Goal: Task Accomplishment & Management: Use online tool/utility

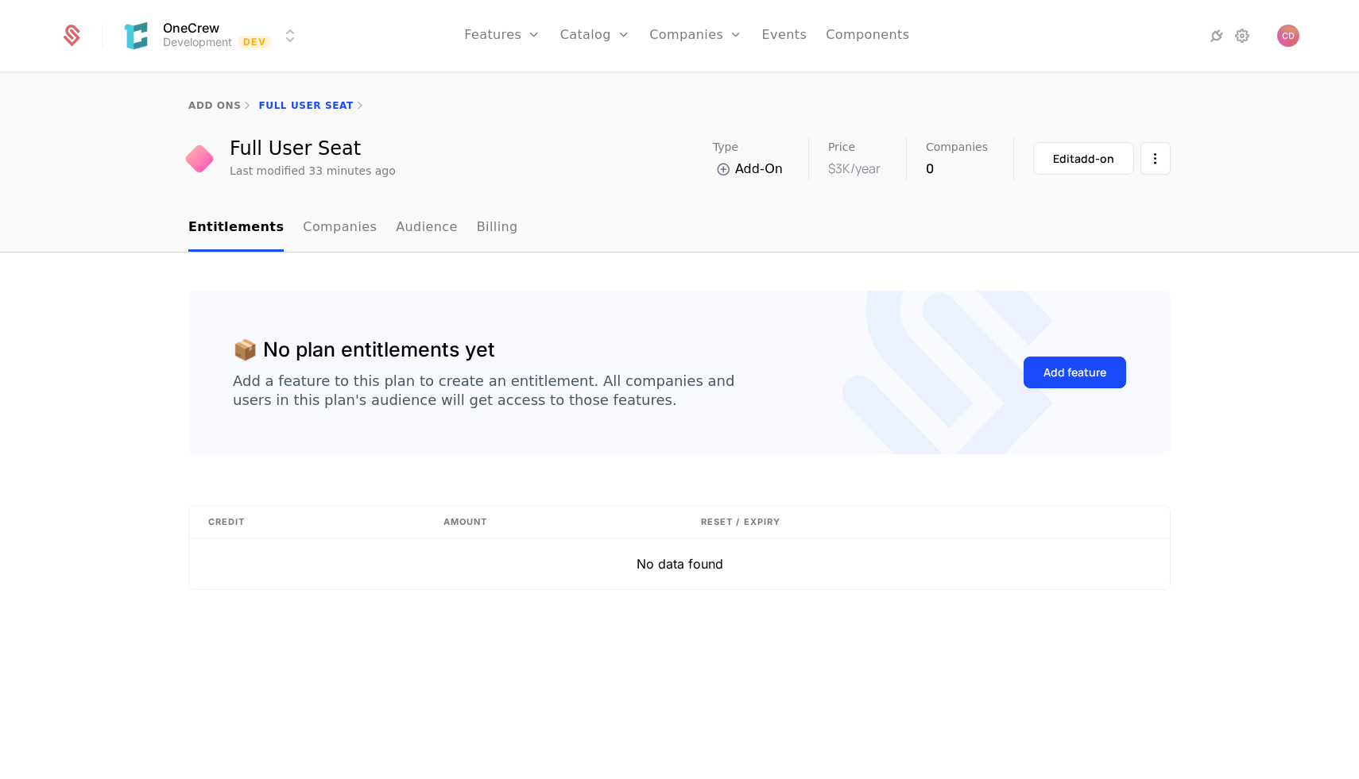
click at [841, 37] on link "Components" at bounding box center [867, 36] width 83 height 72
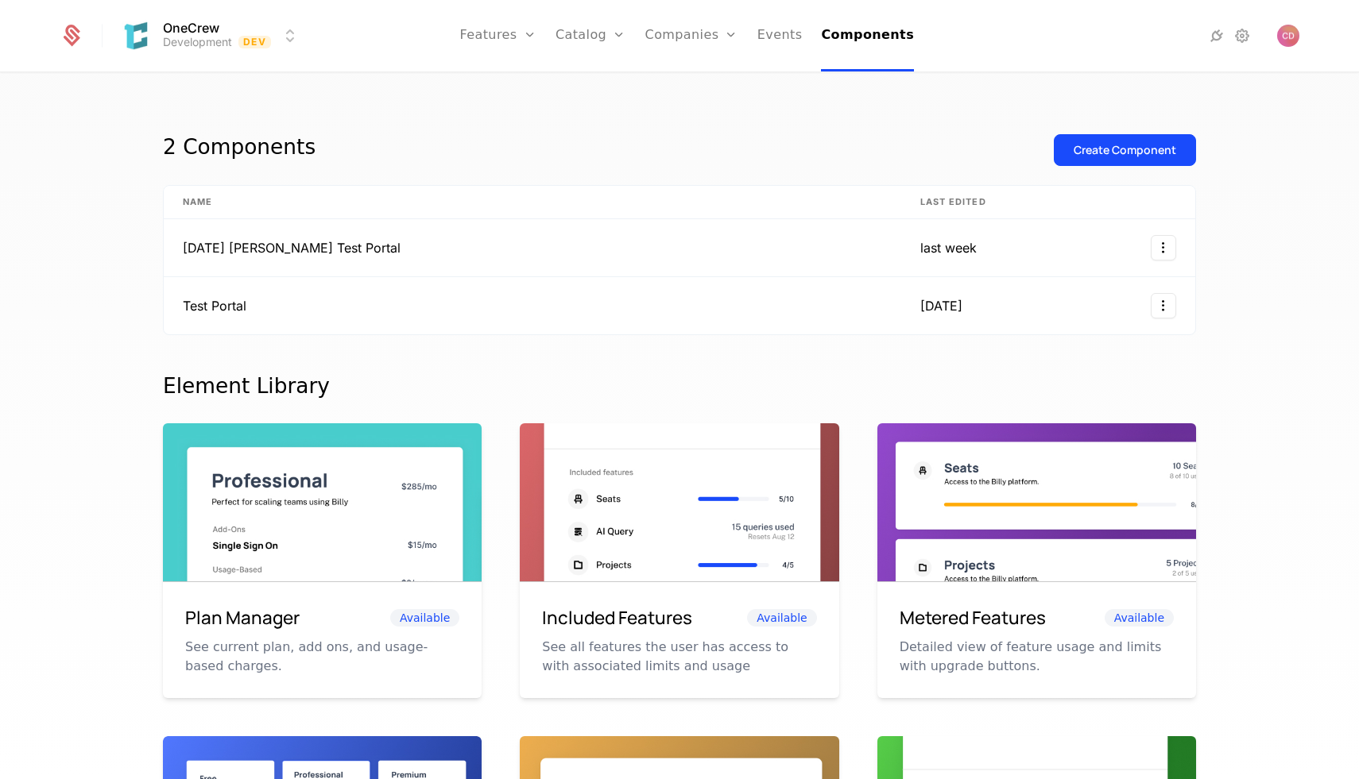
click at [1210, 242] on div "2 Components Create Component Name Last edited [DATE] [PERSON_NAME] Test Portal…" at bounding box center [679, 431] width 1359 height 715
click at [1209, 246] on div "2 Components Create Component Name Last edited [DATE] [PERSON_NAME] Test Portal…" at bounding box center [679, 431] width 1359 height 715
click at [1210, 246] on div "2 Components Create Component Name Last edited [DATE] [PERSON_NAME] Test Portal…" at bounding box center [679, 431] width 1359 height 715
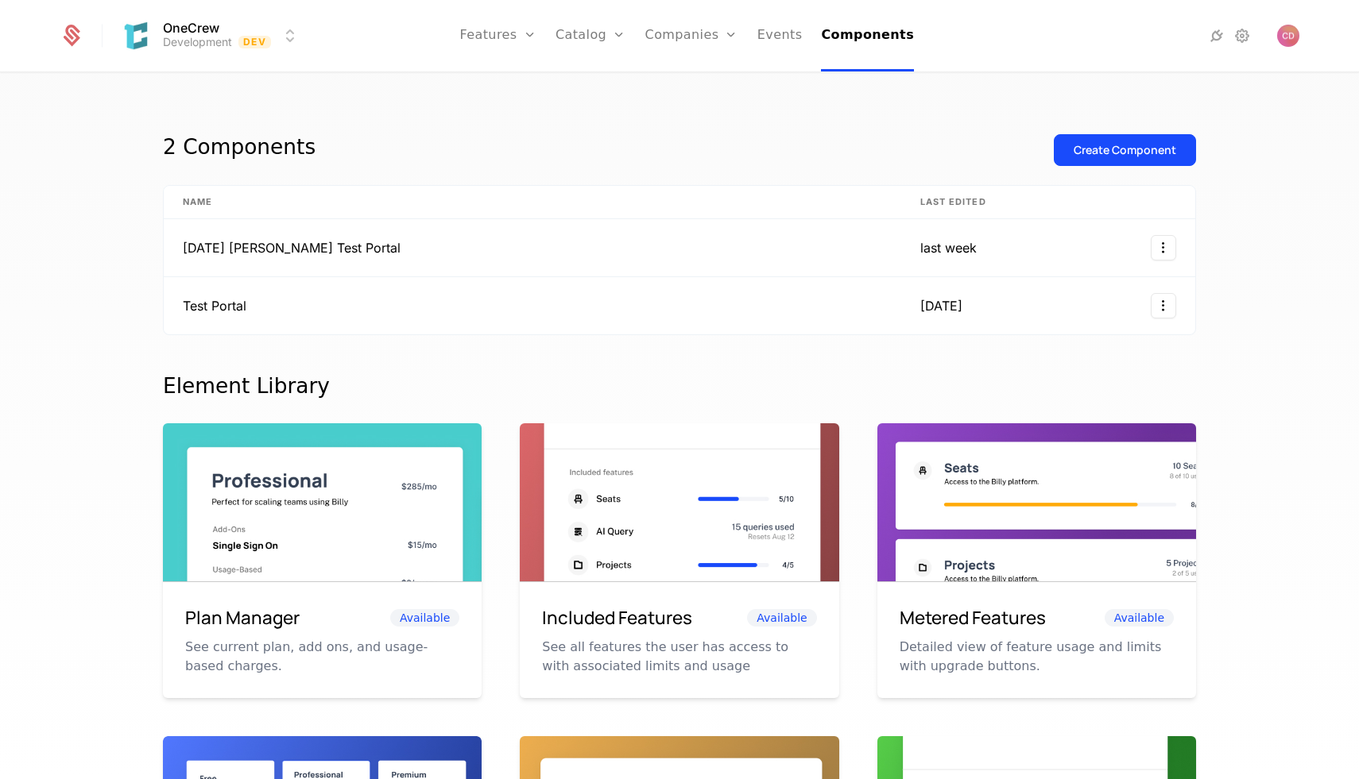
click at [447, 126] on div "2 Components Create Component Name Last edited [DATE] [PERSON_NAME] Test Portal…" at bounding box center [679, 743] width 1033 height 1263
click at [246, 137] on div "2 Components" at bounding box center [239, 150] width 153 height 32
click at [203, 144] on div "2 Components" at bounding box center [239, 150] width 153 height 32
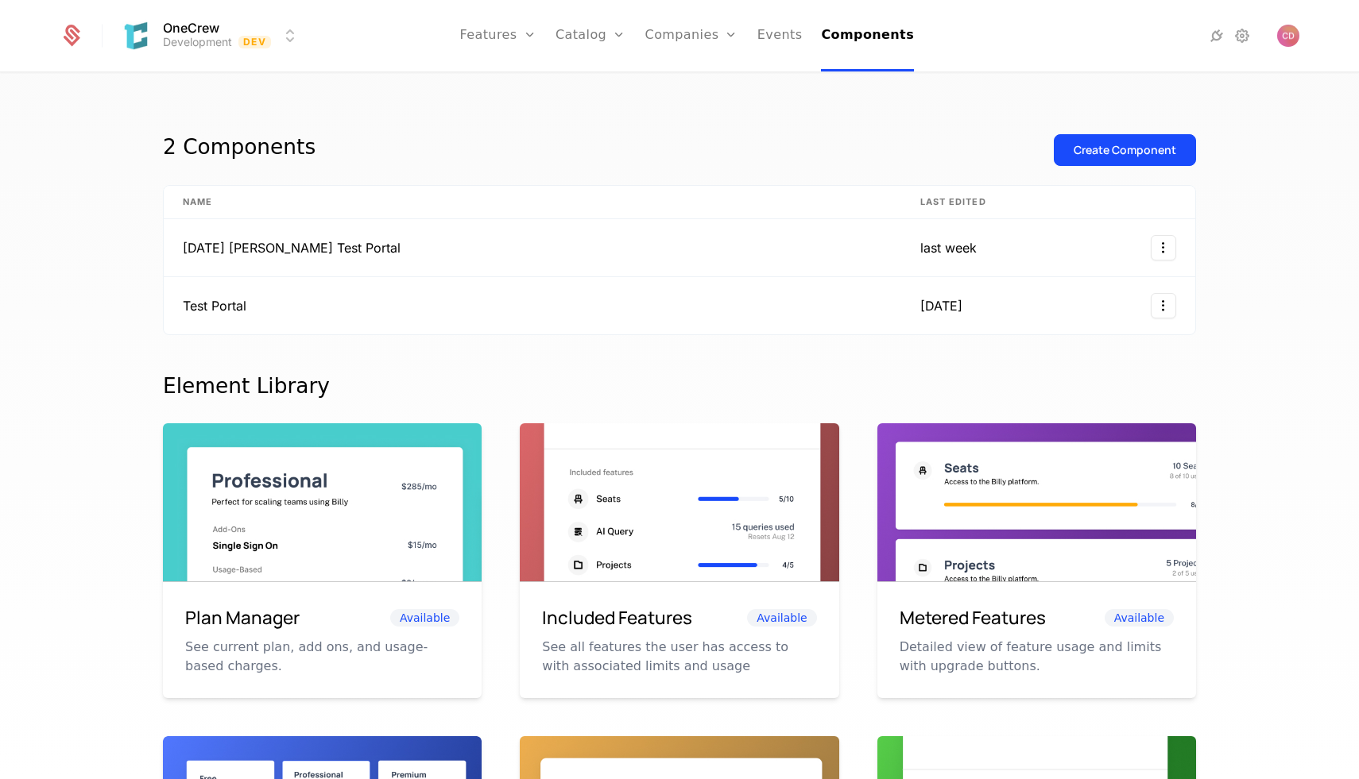
click at [179, 144] on div "2 Components" at bounding box center [239, 150] width 153 height 32
click at [166, 144] on div "2 Components" at bounding box center [239, 150] width 153 height 32
drag, startPoint x: 166, startPoint y: 144, endPoint x: 323, endPoint y: 144, distance: 156.5
click at [323, 144] on div "2 Components Create Component" at bounding box center [679, 159] width 1033 height 51
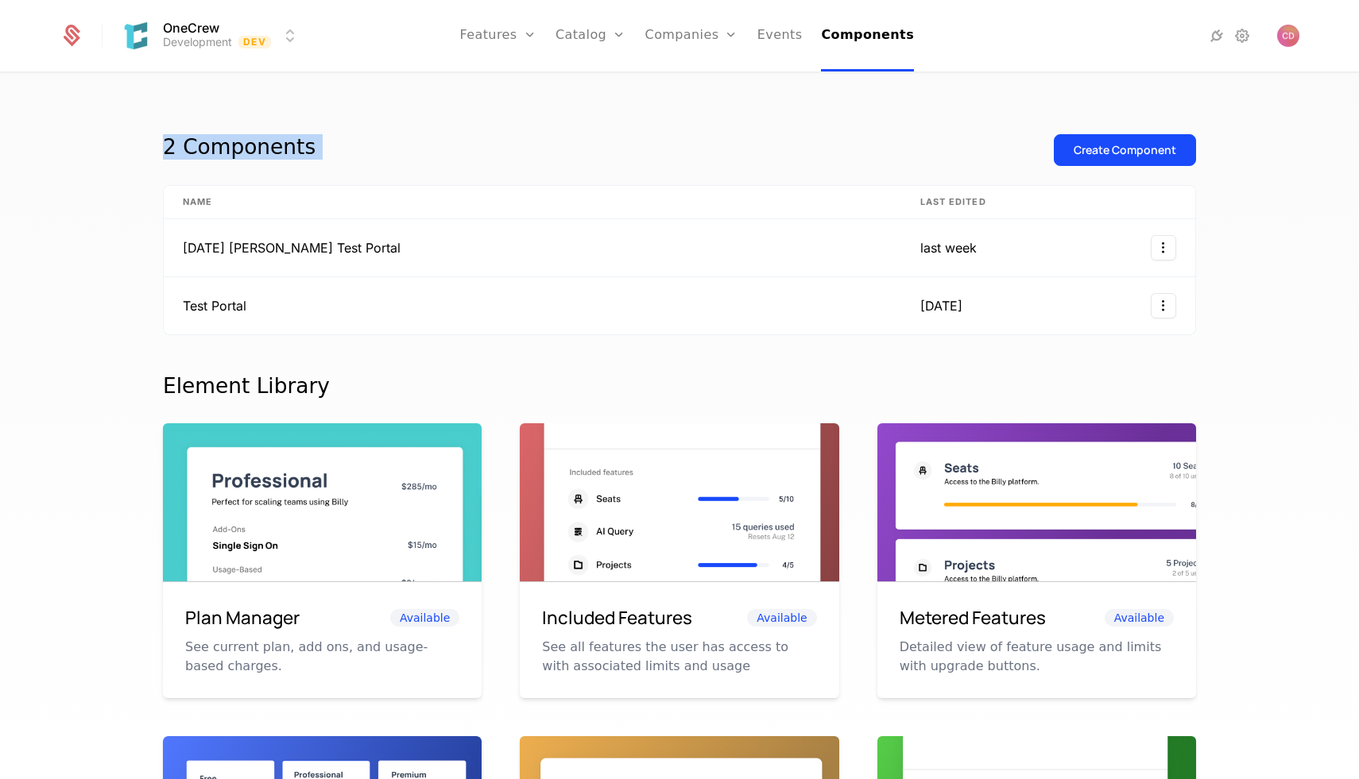
click at [323, 144] on div "2 Components Create Component" at bounding box center [679, 159] width 1033 height 51
drag, startPoint x: 294, startPoint y: 145, endPoint x: 52, endPoint y: 146, distance: 242.4
click at [52, 146] on div "2 Components Create Component Name Last edited [DATE] [PERSON_NAME] Test Portal…" at bounding box center [679, 431] width 1359 height 715
click at [52, 148] on div "2 Components Create Component Name Last edited [DATE] [PERSON_NAME] Test Portal…" at bounding box center [679, 431] width 1359 height 715
drag, startPoint x: 95, startPoint y: 148, endPoint x: 344, endPoint y: 141, distance: 249.6
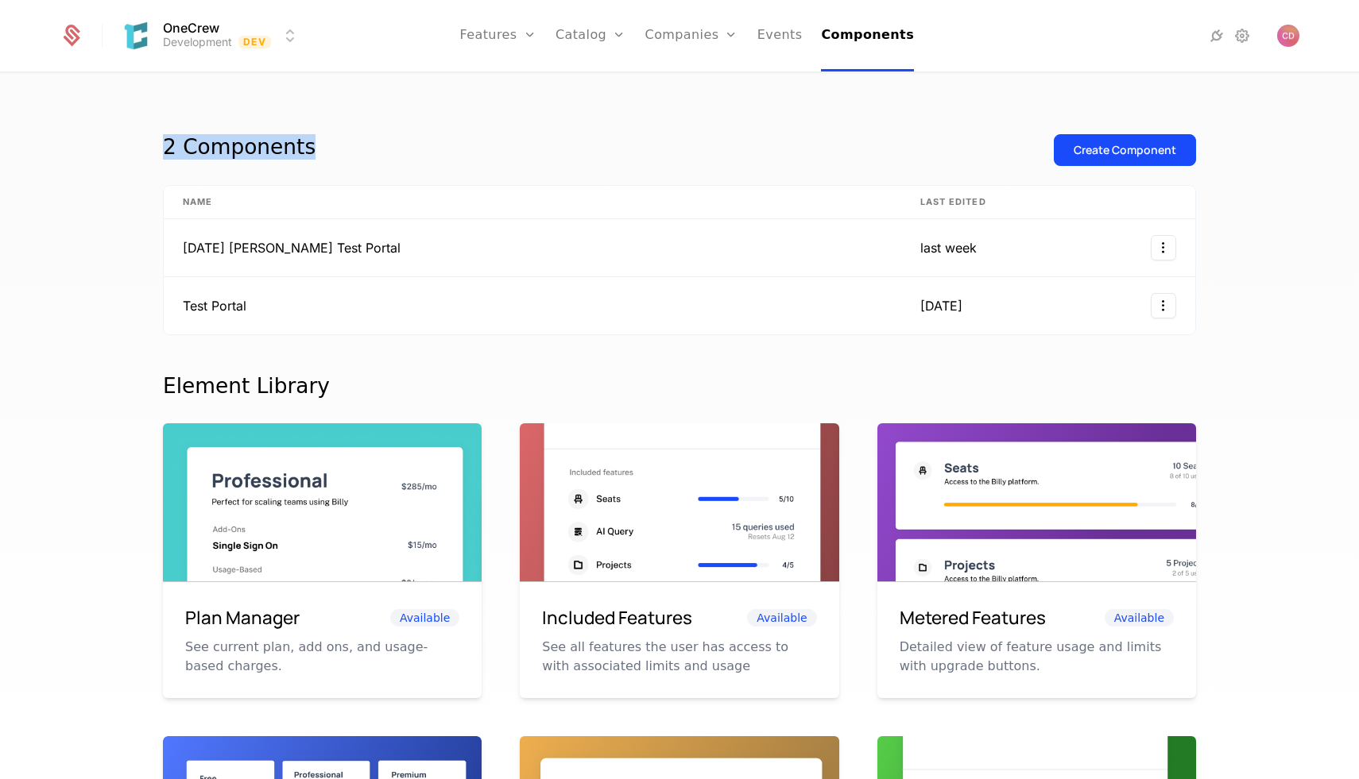
click at [344, 141] on div "2 Components Create Component Name Last edited [DATE] [PERSON_NAME] Test Portal…" at bounding box center [679, 431] width 1359 height 715
click at [344, 141] on div "2 Components Create Component" at bounding box center [679, 159] width 1033 height 51
click at [1283, 269] on div "2 Components Create Component Name Last edited [DATE] [PERSON_NAME] Test Portal…" at bounding box center [679, 431] width 1359 height 715
click at [1266, 265] on div "2 Components Create Component Name Last edited [DATE] [PERSON_NAME] Test Portal…" at bounding box center [679, 431] width 1359 height 715
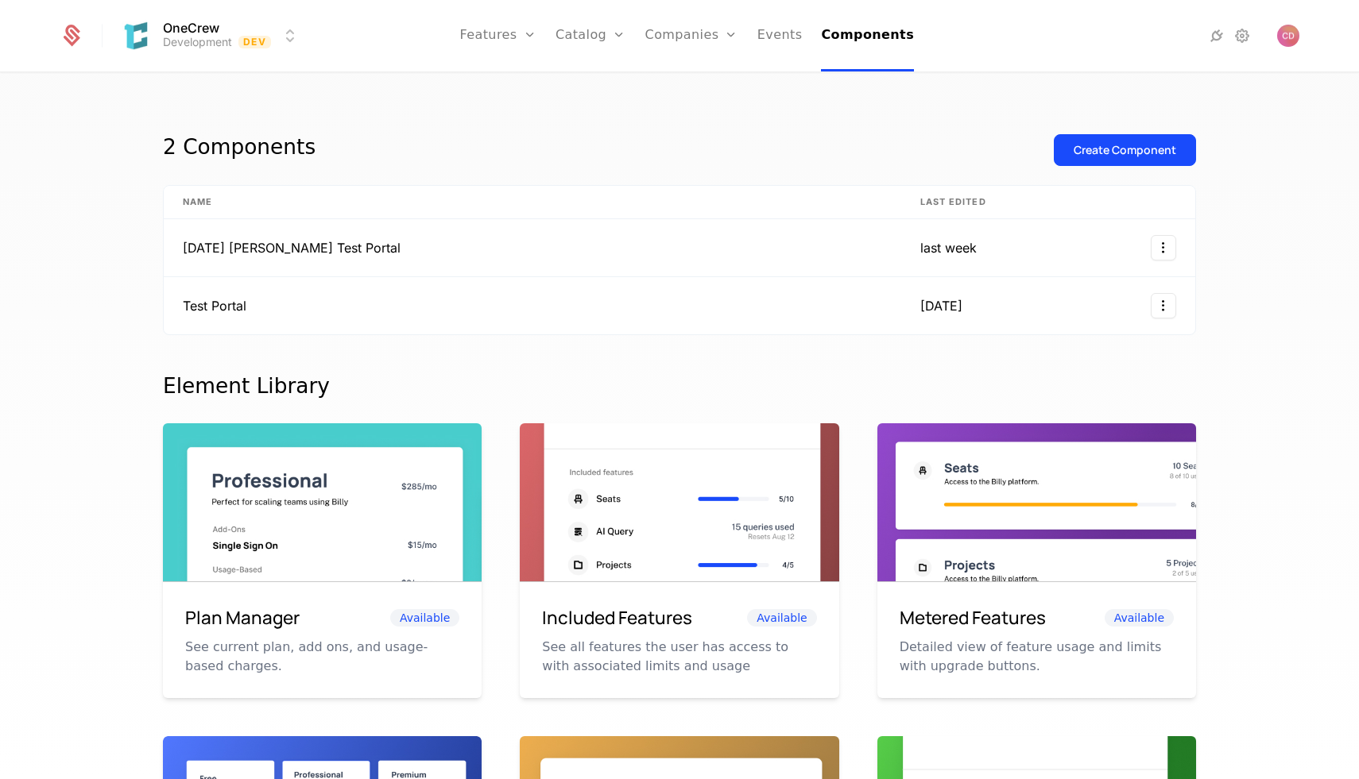
click at [1266, 265] on div "2 Components Create Component Name Last edited [DATE] [PERSON_NAME] Test Portal…" at bounding box center [679, 431] width 1359 height 715
click at [417, 137] on div "2 Components Create Component" at bounding box center [679, 159] width 1033 height 51
click at [983, 35] on nav "Features Features Flags Catalog Plans Add Ons Credits Configuration Companies C…" at bounding box center [686, 36] width 749 height 72
click at [1232, 147] on div "2 Components Create Component Name Last edited [DATE] [PERSON_NAME] Test Portal…" at bounding box center [679, 431] width 1359 height 715
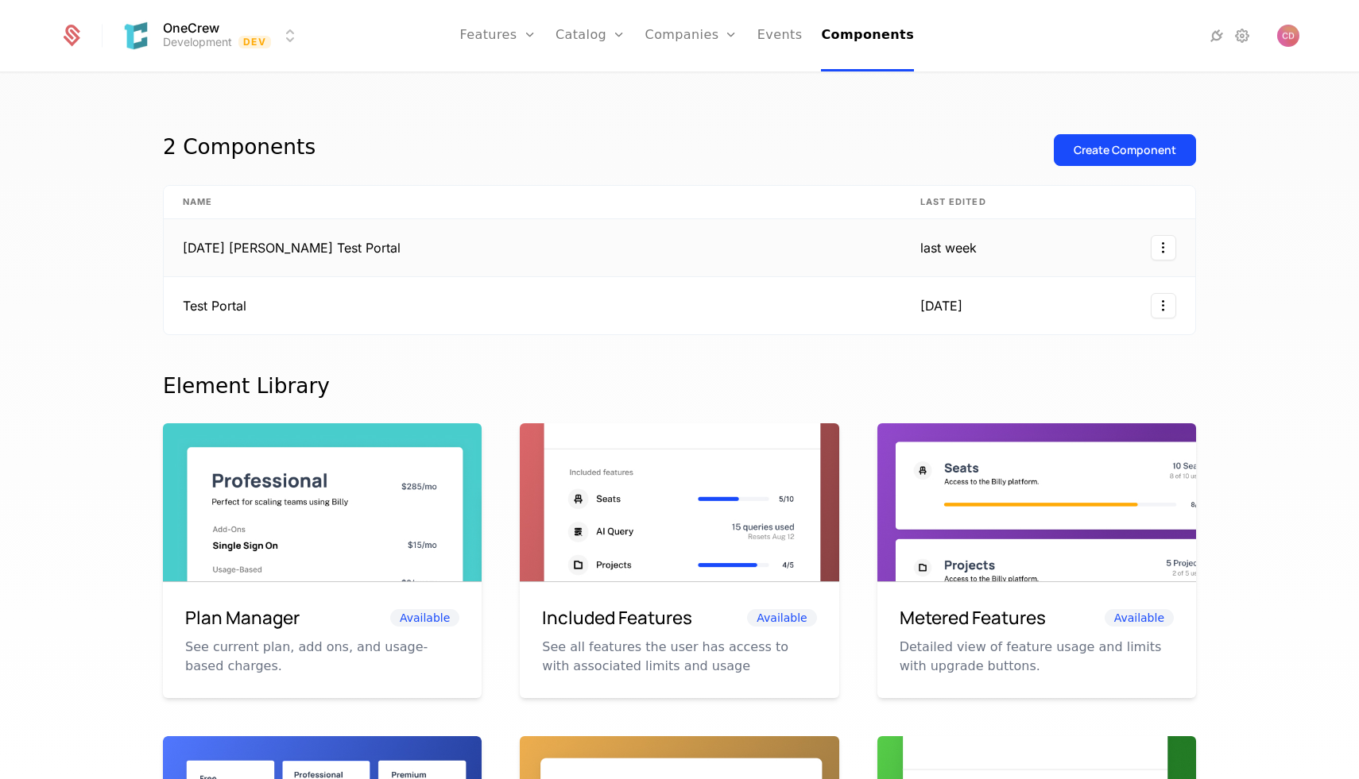
click at [1160, 242] on html "OneCrew Development Dev Features Features Flags Catalog Plans Add Ons Credits C…" at bounding box center [679, 389] width 1359 height 779
click at [883, 217] on html "OneCrew Development Dev Features Features Flags Catalog Plans Add Ons Credits C…" at bounding box center [679, 389] width 1359 height 779
click at [1151, 243] on html "OneCrew Development Dev Features Features Flags Catalog Plans Add Ons Credits C…" at bounding box center [679, 389] width 1359 height 779
click at [1085, 321] on div "Edit" at bounding box center [1096, 326] width 121 height 22
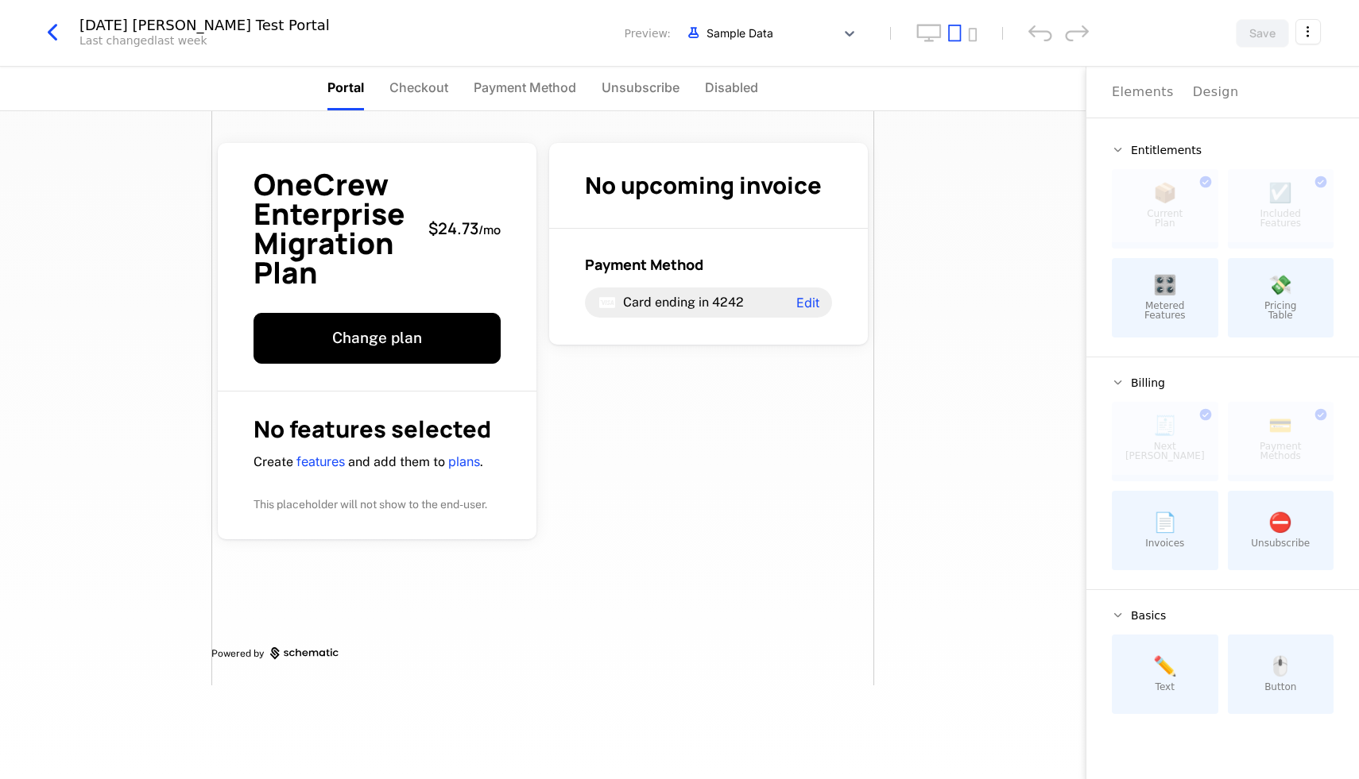
click at [409, 87] on span "Checkout" at bounding box center [418, 87] width 59 height 19
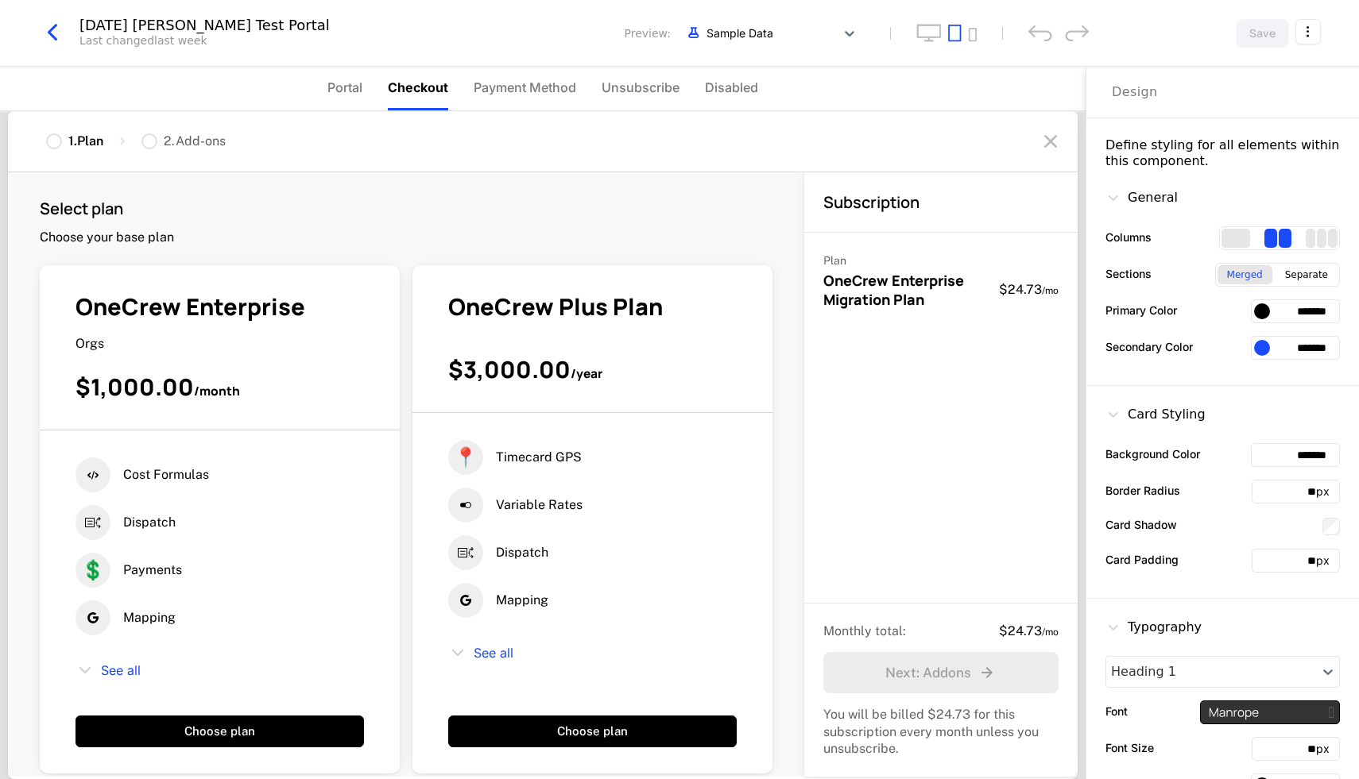
click at [348, 81] on span "Portal" at bounding box center [344, 87] width 35 height 19
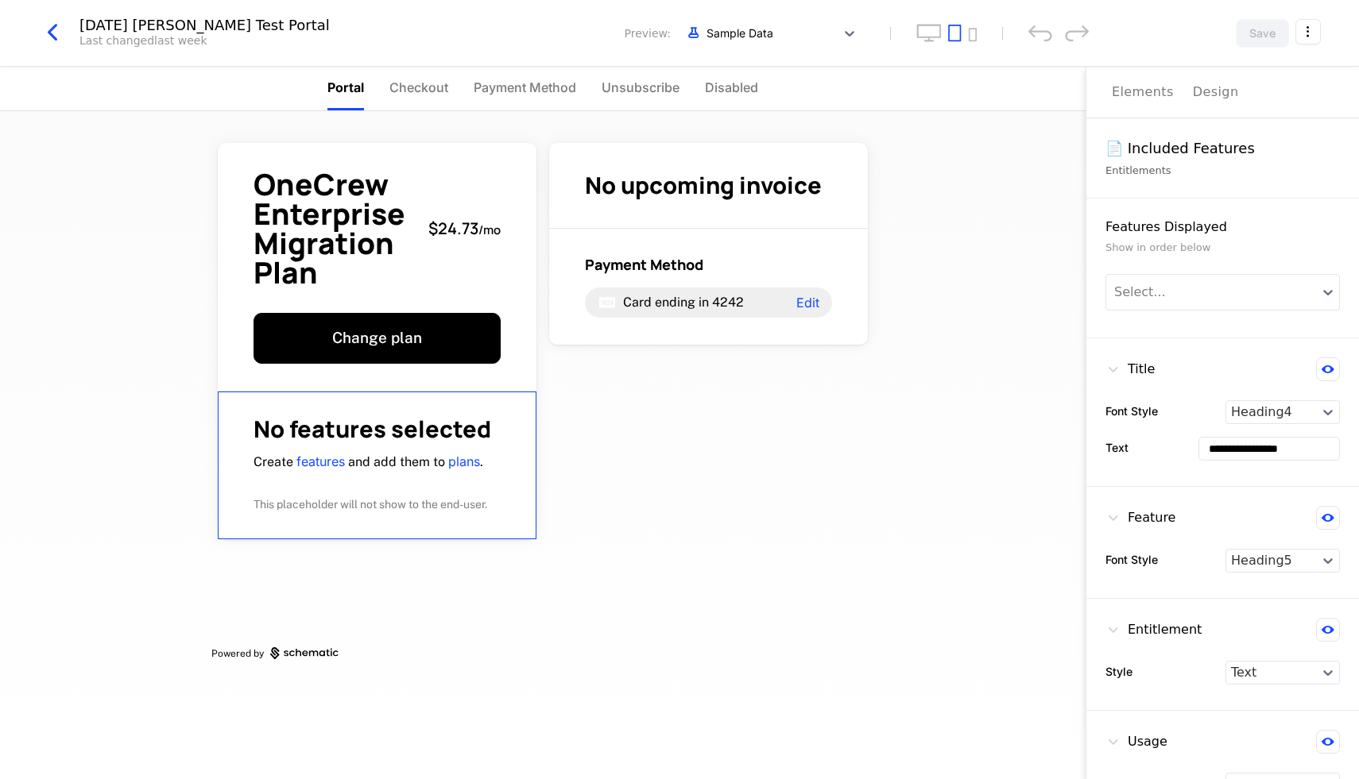
click at [405, 436] on h1 "No features selected" at bounding box center [376, 429] width 247 height 23
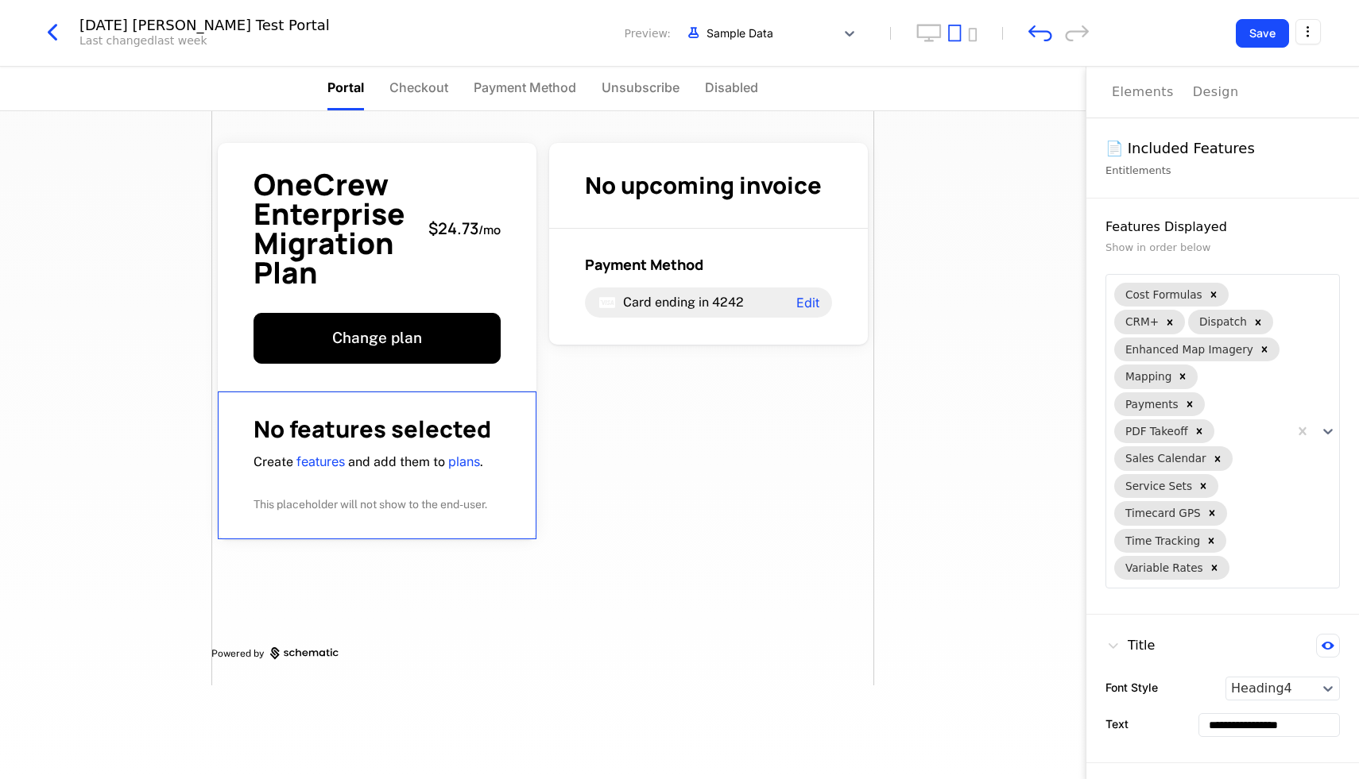
click at [1147, 99] on div "Elements" at bounding box center [1143, 92] width 62 height 19
click at [1187, 164] on div "Entitlements" at bounding box center [1222, 171] width 234 height 16
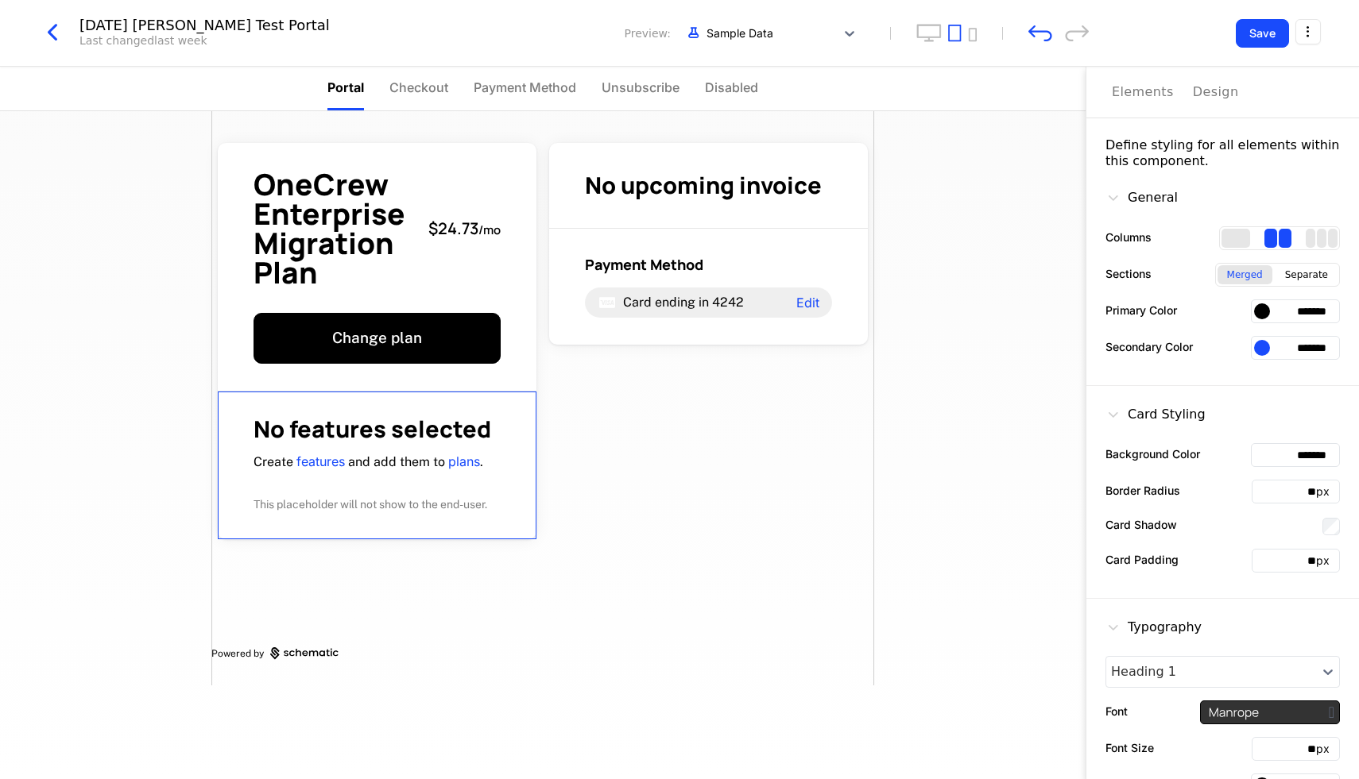
click at [1216, 102] on button "Design" at bounding box center [1216, 92] width 46 height 51
click at [1138, 98] on div "Elements" at bounding box center [1143, 92] width 62 height 19
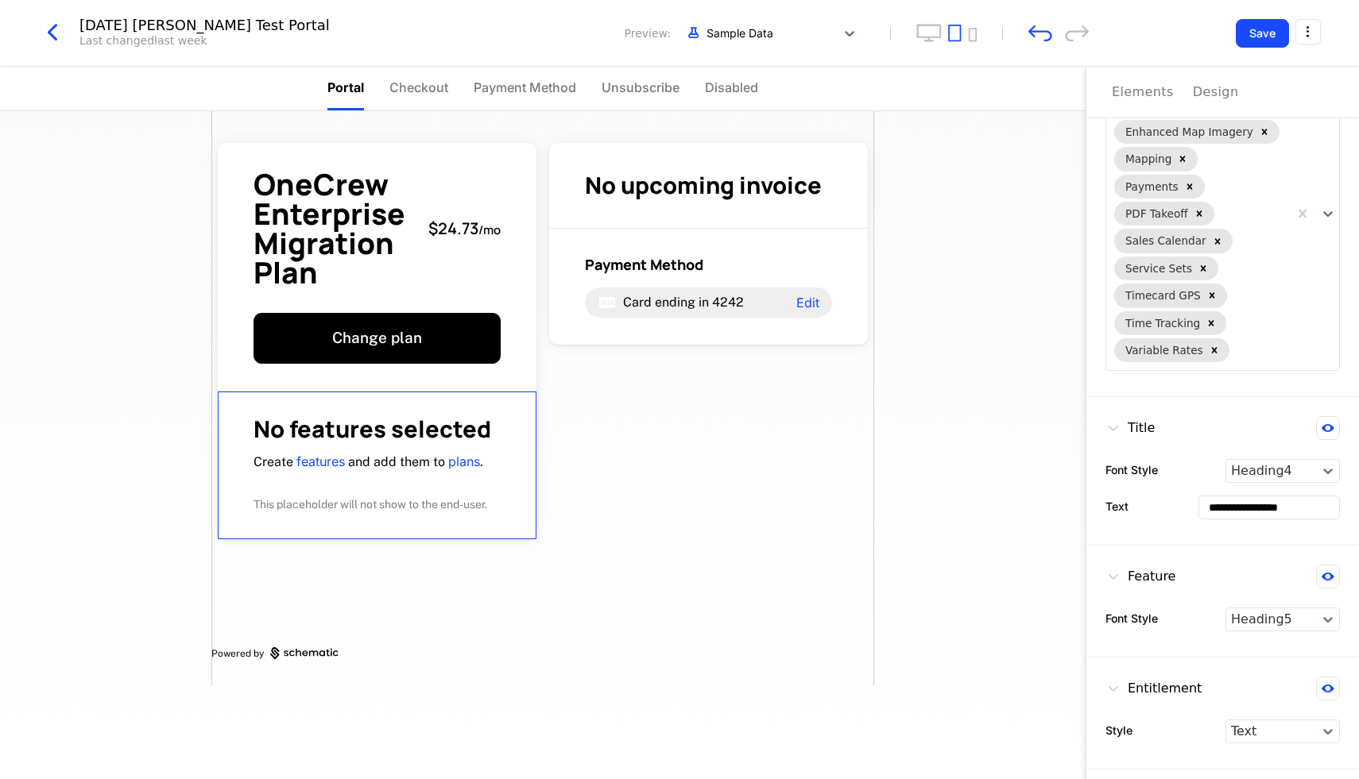
scroll to position [308, 0]
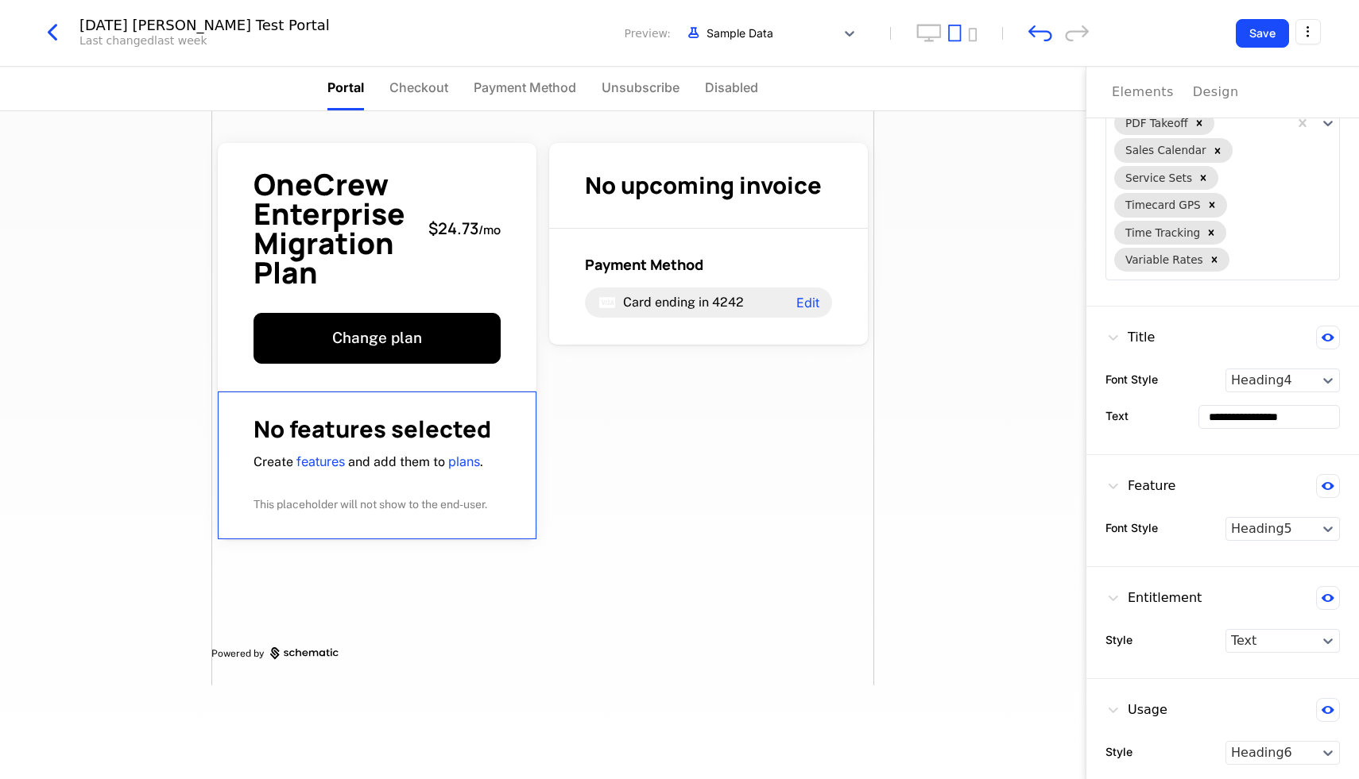
click at [1334, 496] on button at bounding box center [1328, 486] width 24 height 24
click at [1329, 342] on button at bounding box center [1328, 338] width 24 height 24
click at [1329, 342] on icon at bounding box center [1328, 338] width 12 height 12
click at [1329, 342] on button at bounding box center [1328, 338] width 24 height 24
click at [1329, 342] on icon at bounding box center [1328, 338] width 12 height 12
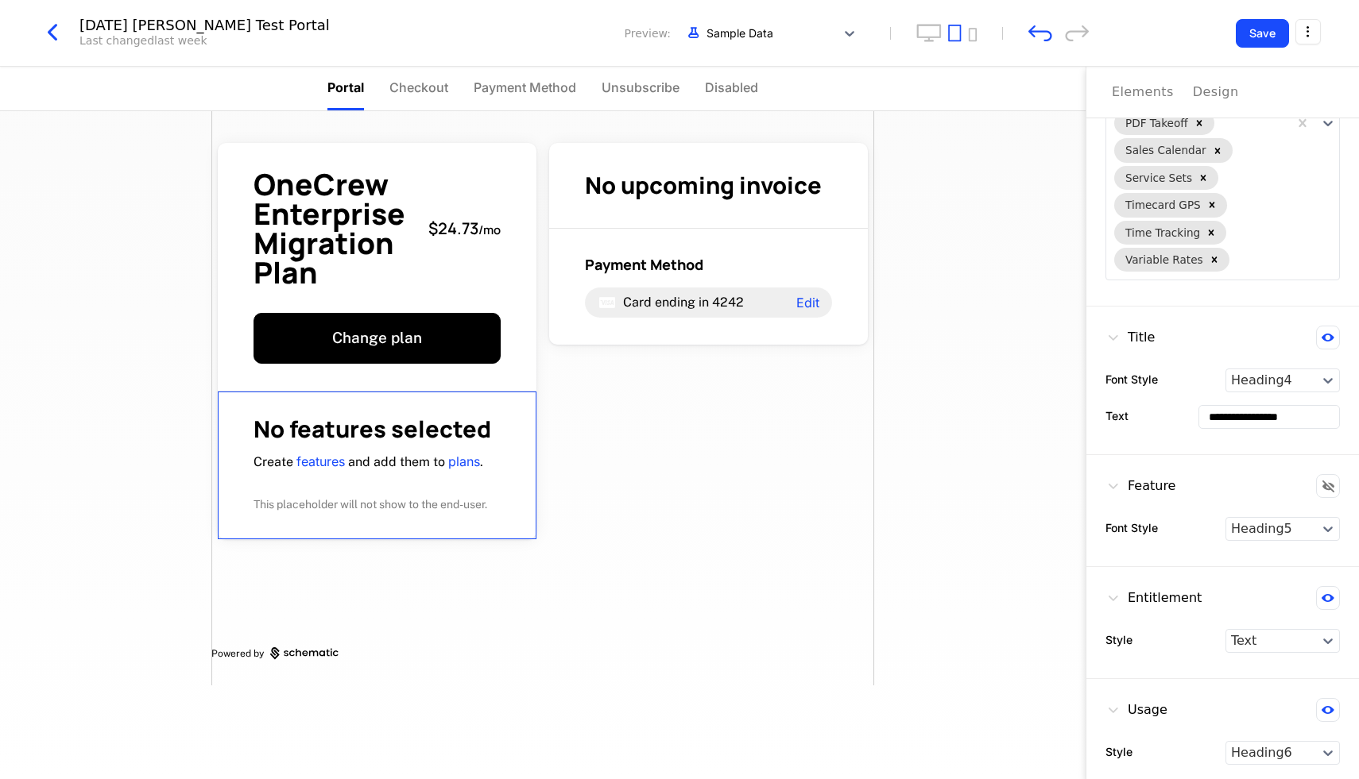
scroll to position [0, 0]
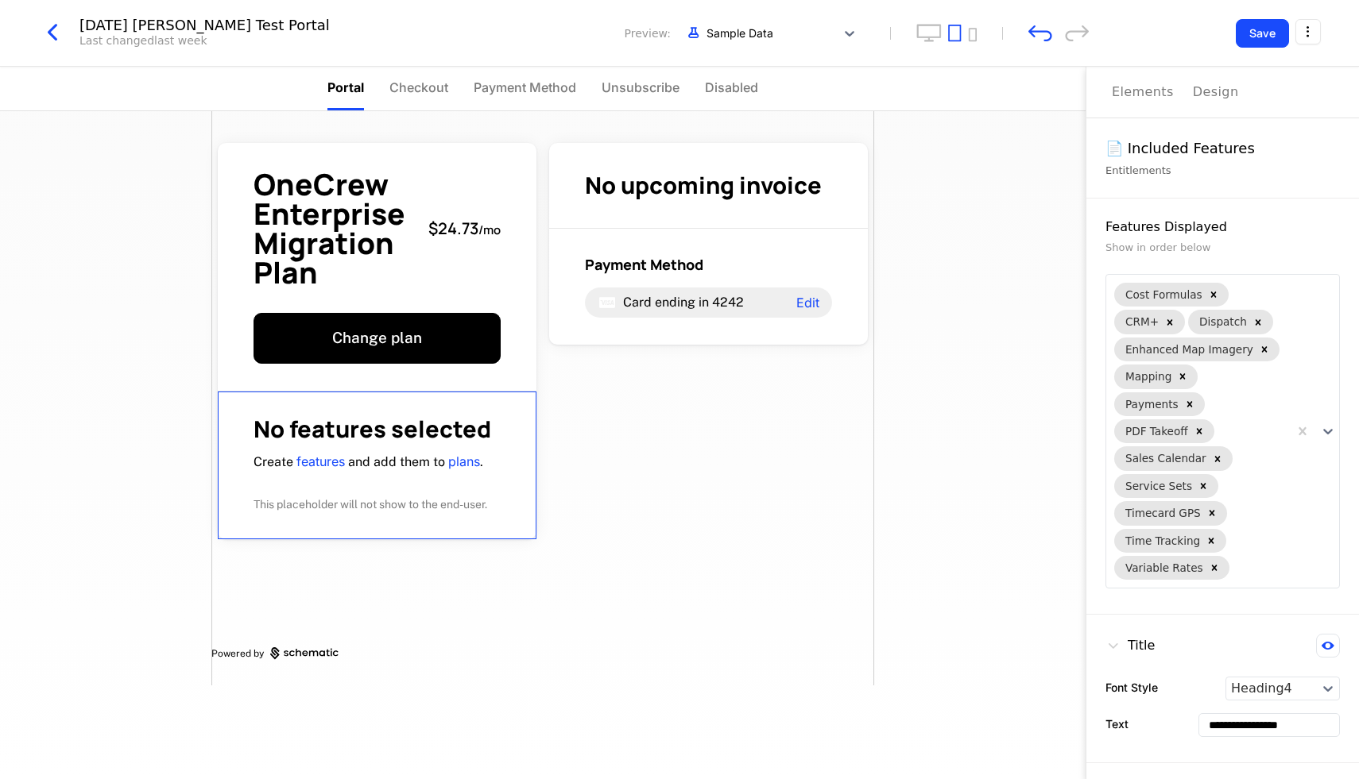
click at [1155, 247] on div "Show in order below" at bounding box center [1222, 248] width 234 height 16
click at [1262, 252] on div "Show in order below" at bounding box center [1222, 248] width 234 height 16
click at [1324, 431] on icon at bounding box center [1328, 432] width 10 height 6
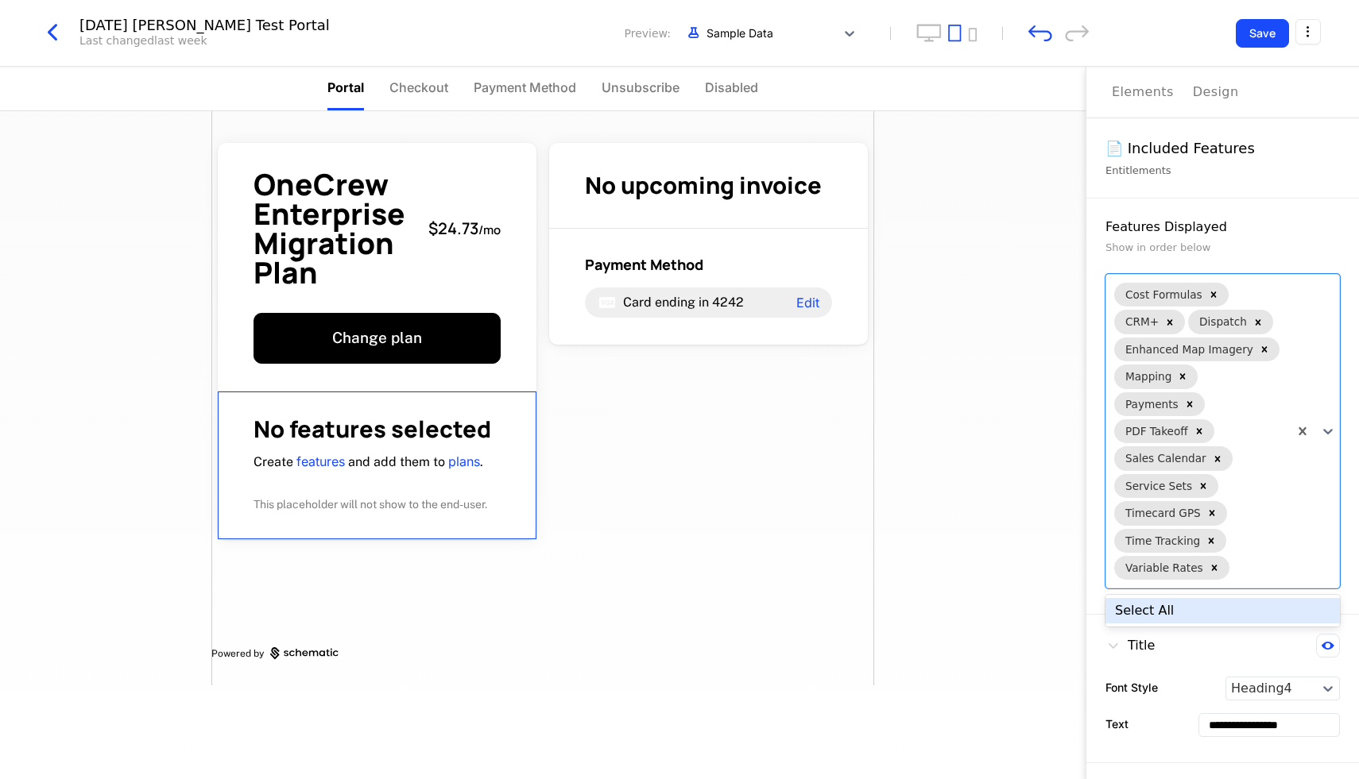
click at [1240, 619] on div "Select All" at bounding box center [1222, 610] width 234 height 25
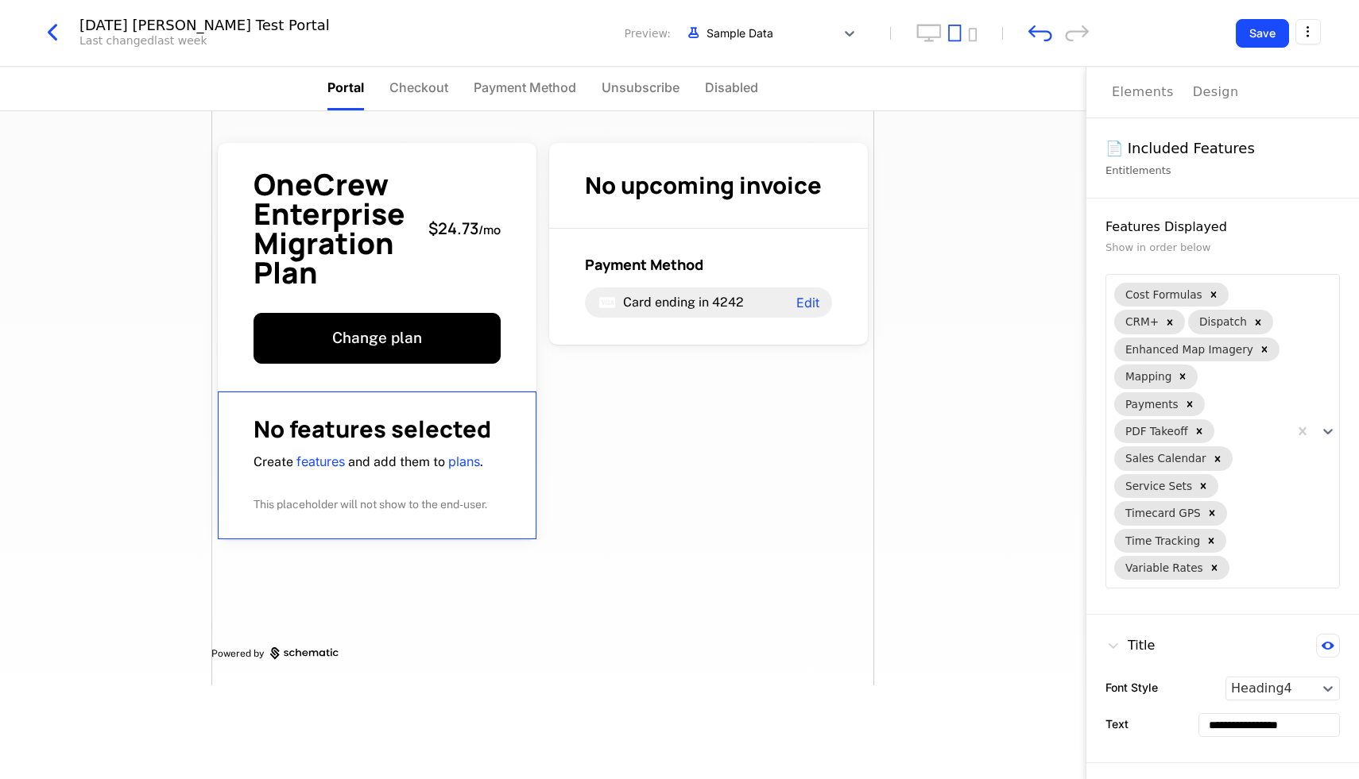
click at [1276, 221] on div "Features Displayed" at bounding box center [1222, 227] width 234 height 19
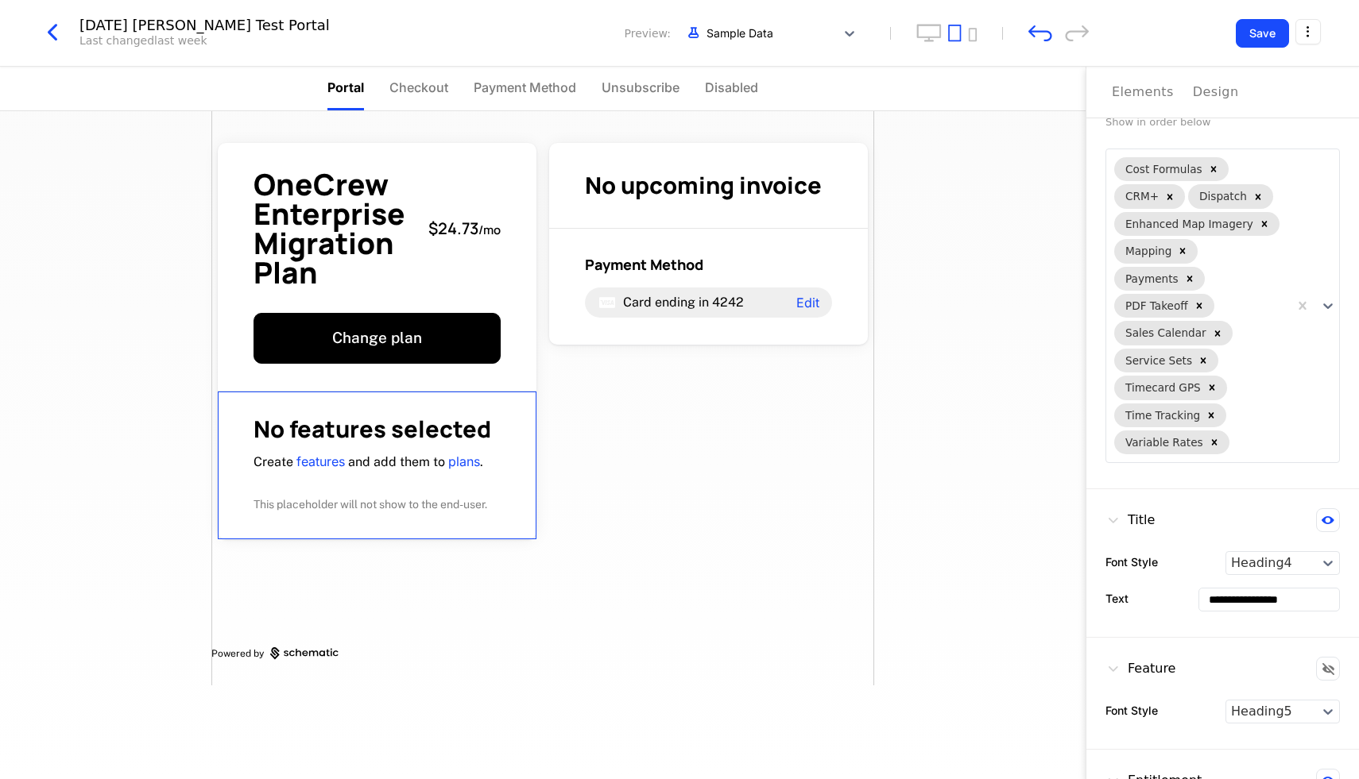
scroll to position [64, 0]
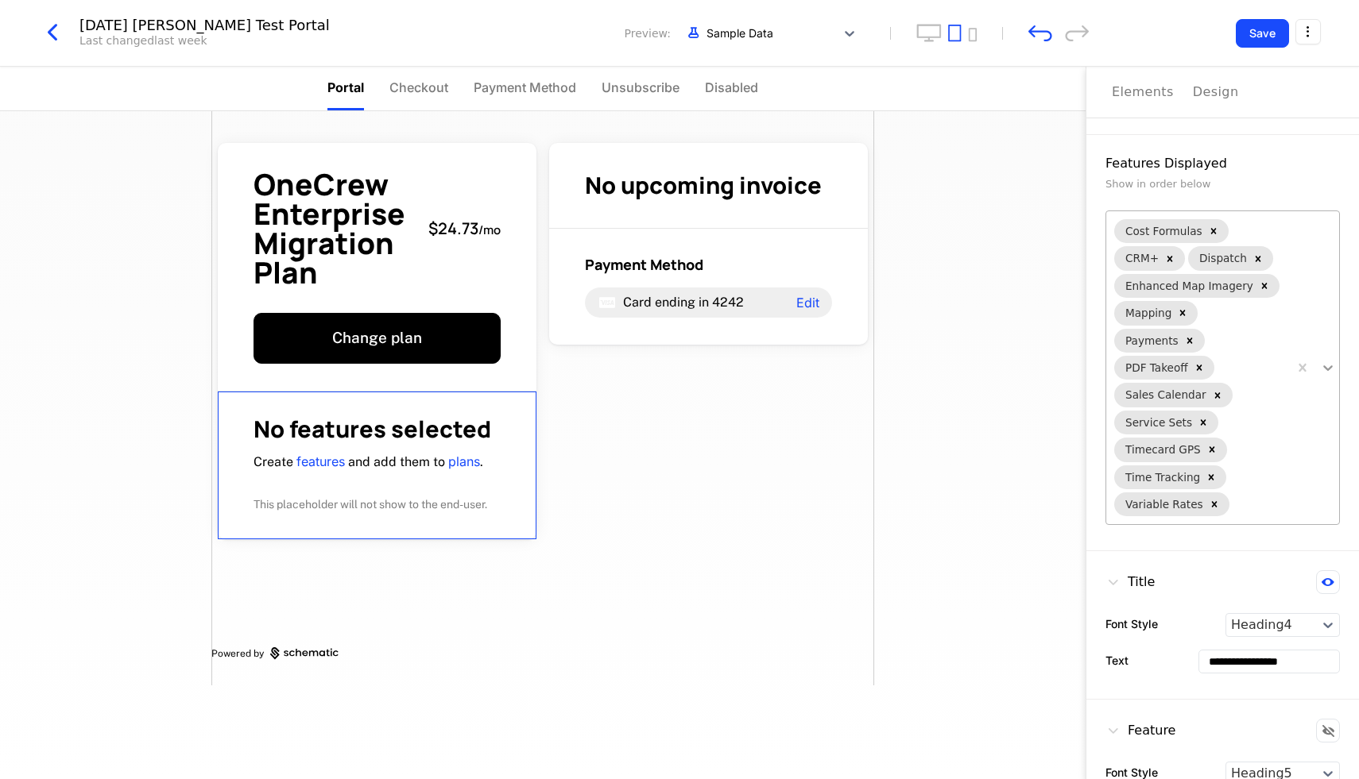
click at [1327, 367] on icon at bounding box center [1328, 368] width 16 height 16
click at [1192, 559] on div "Select All" at bounding box center [1222, 547] width 234 height 25
drag, startPoint x: 1290, startPoint y: 435, endPoint x: 398, endPoint y: 500, distance: 893.9
click at [398, 500] on div "**********" at bounding box center [679, 423] width 1359 height 713
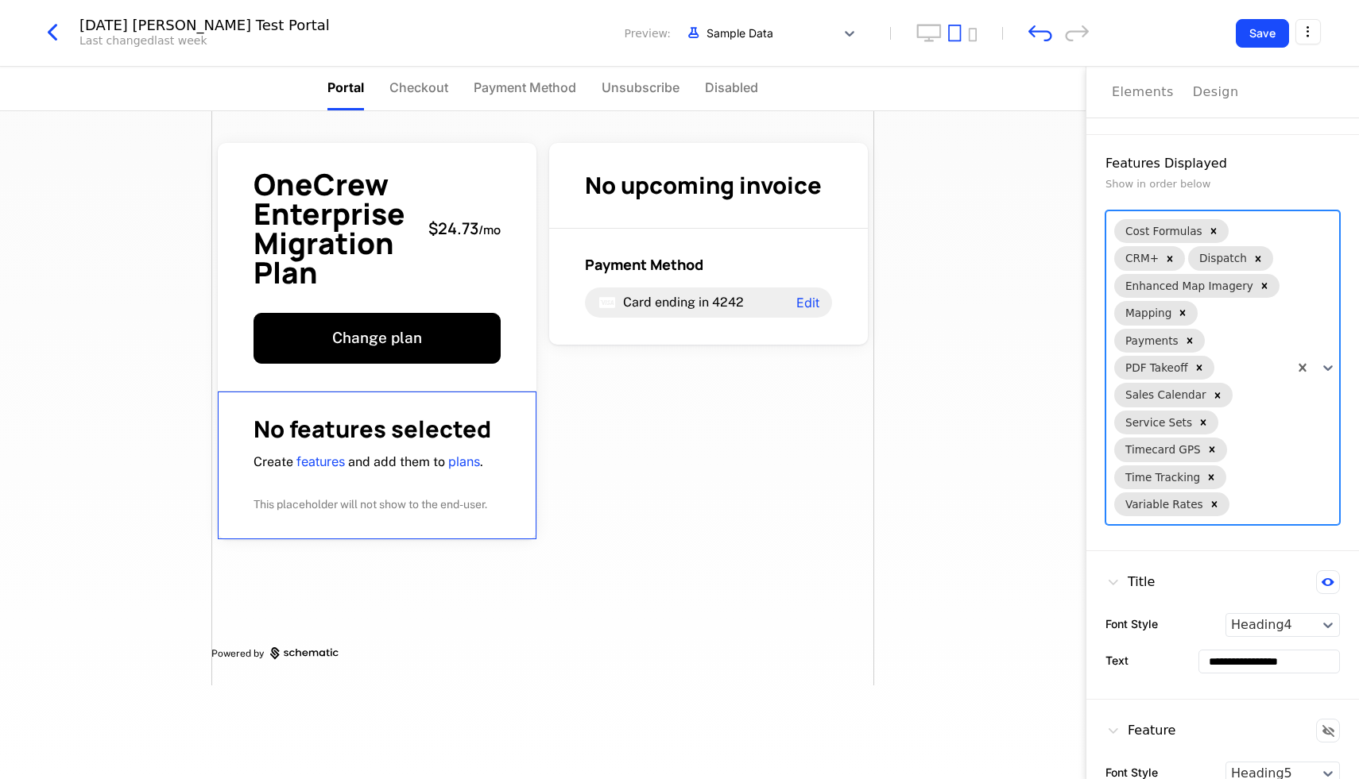
scroll to position [374, 0]
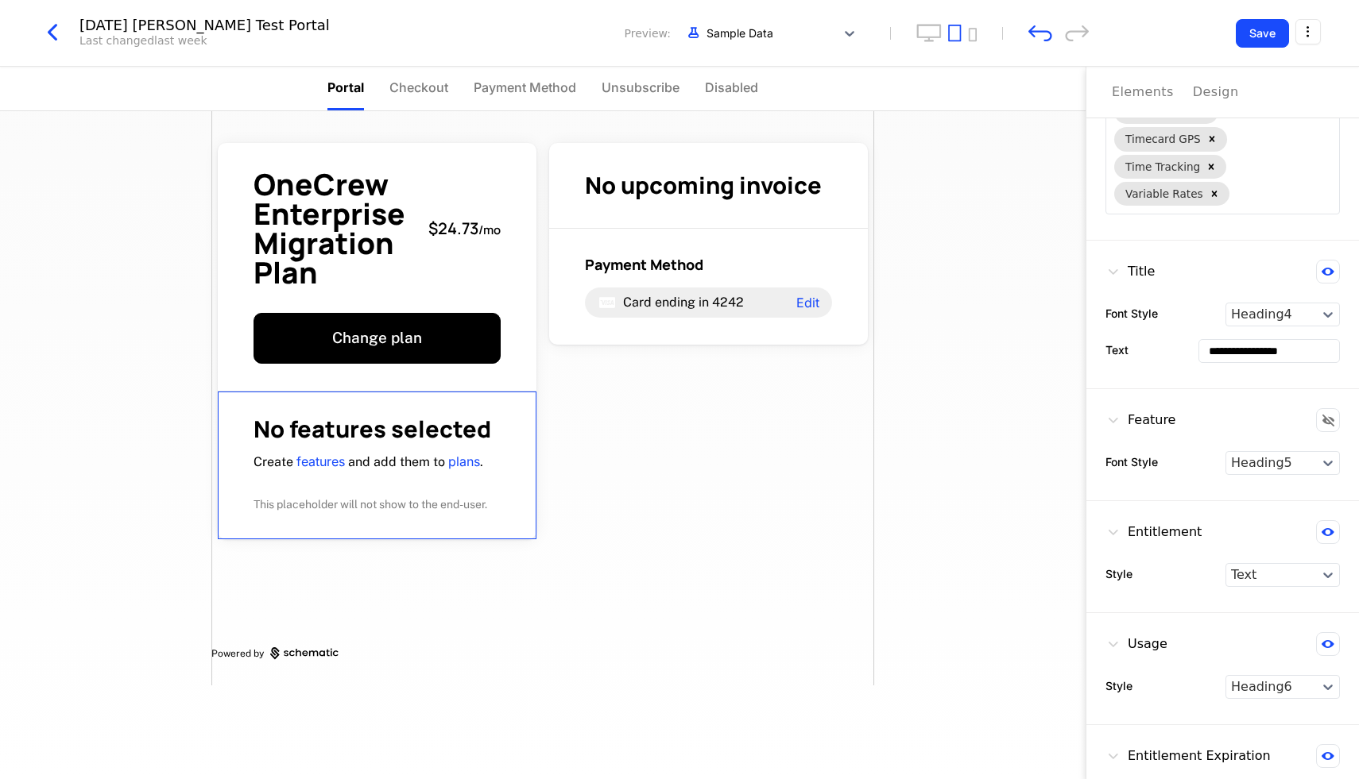
click at [1324, 266] on button at bounding box center [1328, 272] width 24 height 24
click at [1324, 266] on icon at bounding box center [1328, 272] width 12 height 12
click at [1325, 272] on icon at bounding box center [1327, 272] width 13 height 8
click at [1326, 529] on icon at bounding box center [1327, 532] width 13 height 8
click at [1328, 640] on icon at bounding box center [1327, 644] width 13 height 8
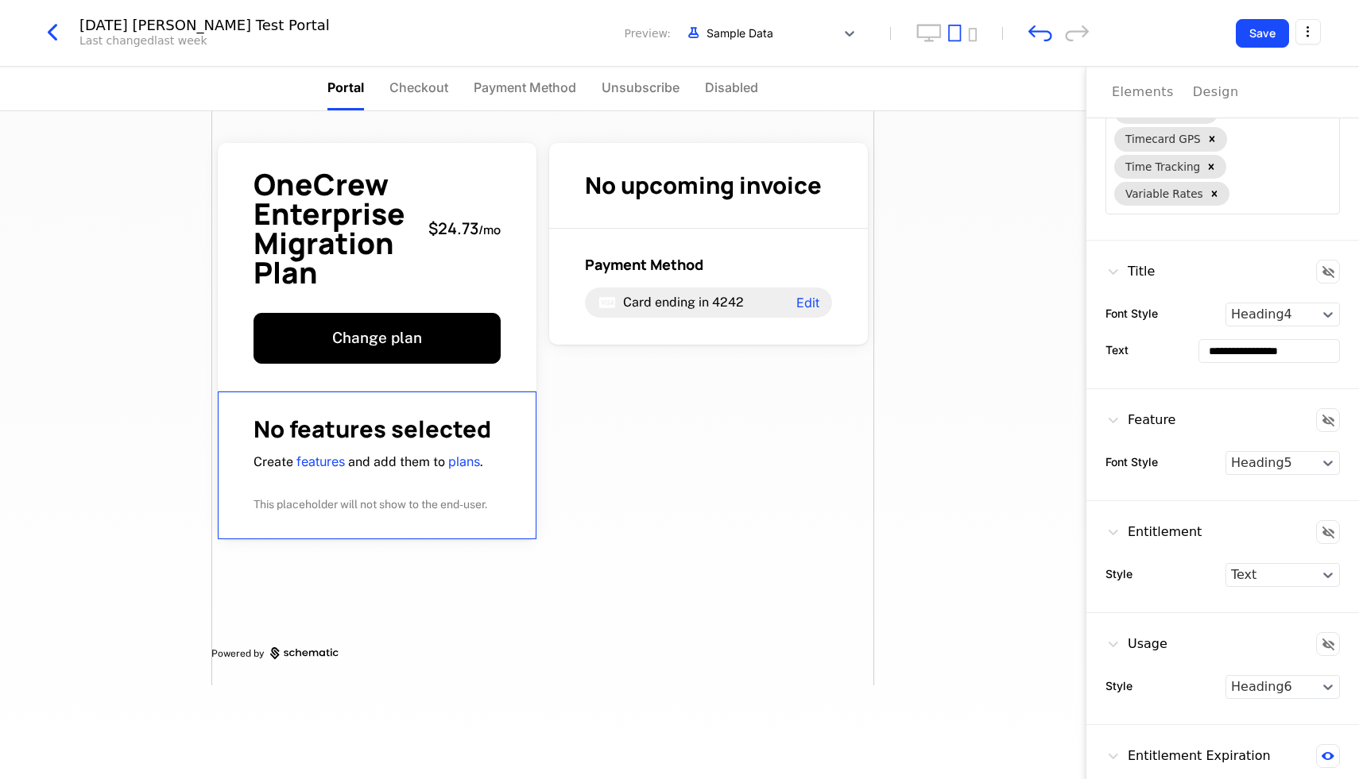
scroll to position [432, 0]
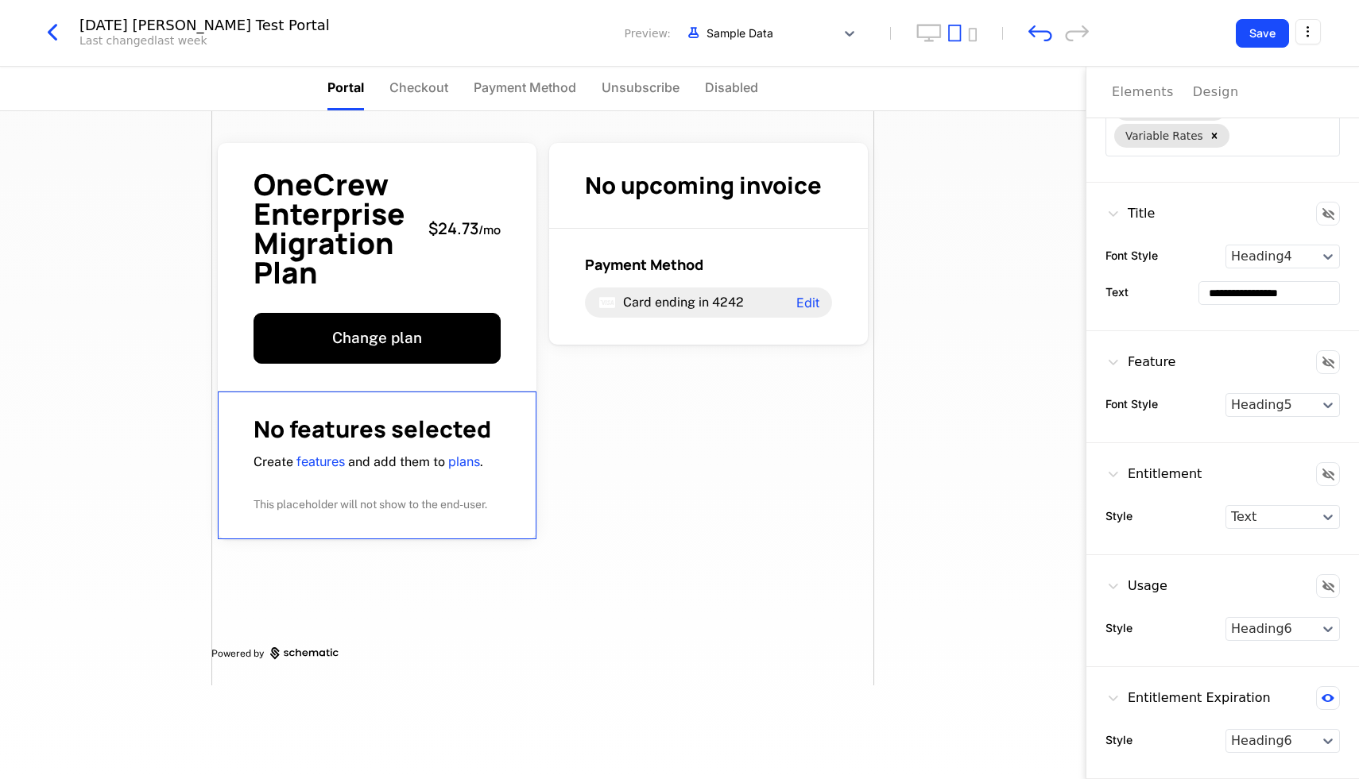
click at [1322, 690] on button at bounding box center [1328, 699] width 24 height 24
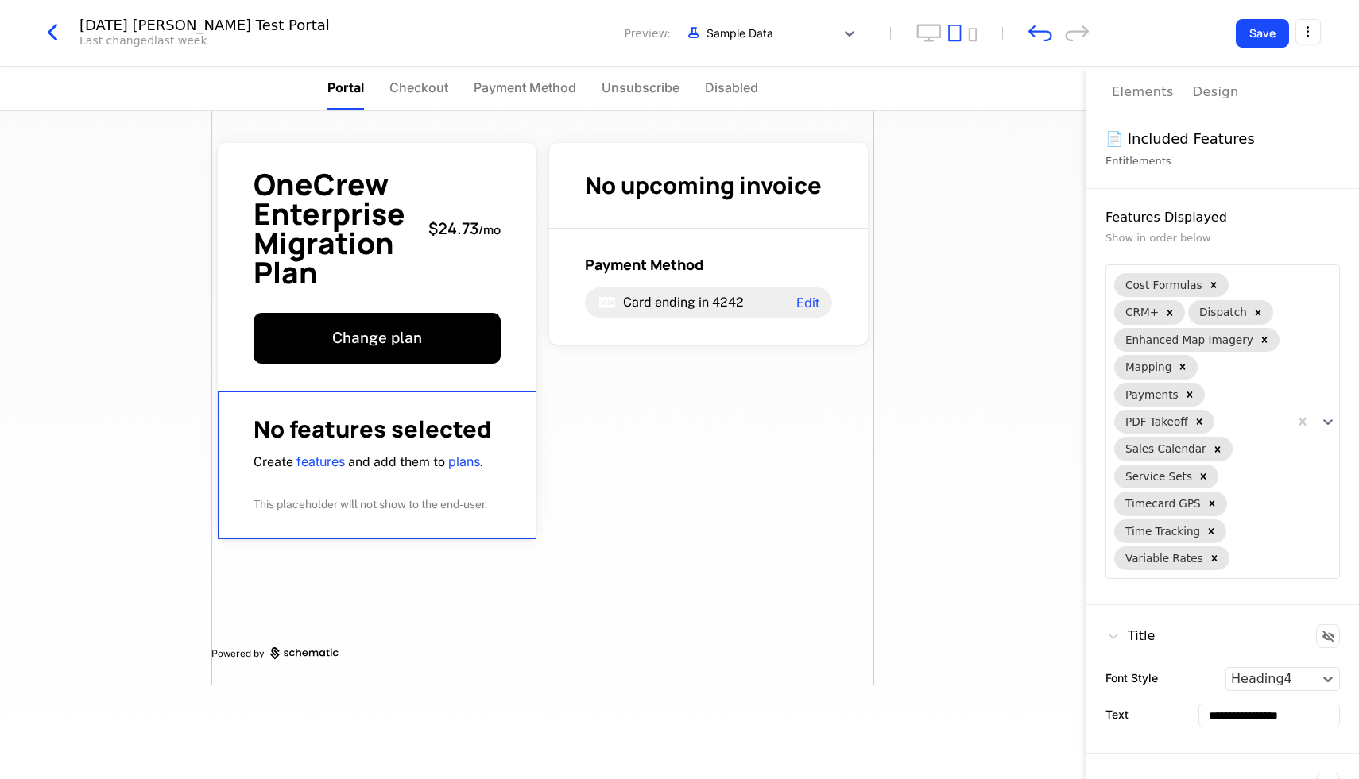
scroll to position [0, 0]
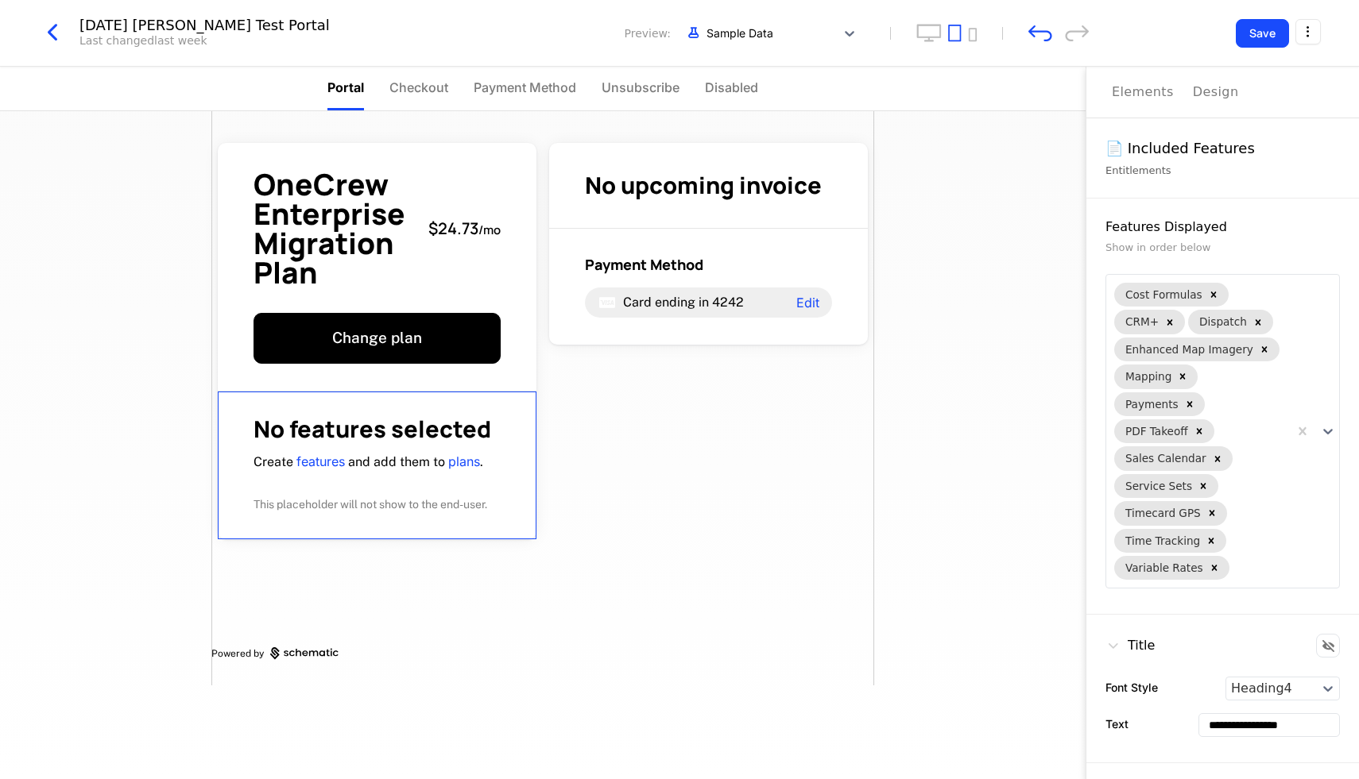
click at [1161, 103] on button "Elements" at bounding box center [1143, 92] width 62 height 51
click at [1211, 91] on div "Design" at bounding box center [1216, 92] width 46 height 19
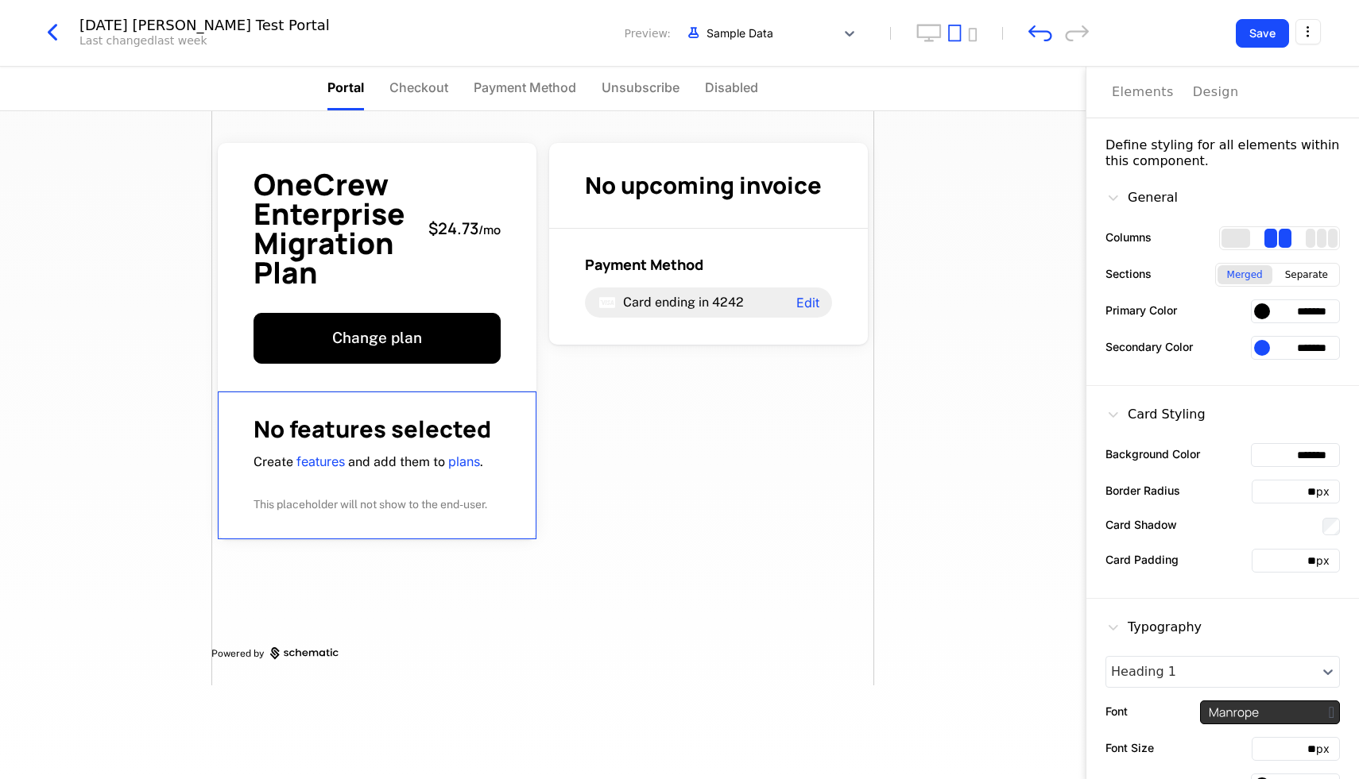
click at [421, 88] on span "Checkout" at bounding box center [418, 87] width 59 height 19
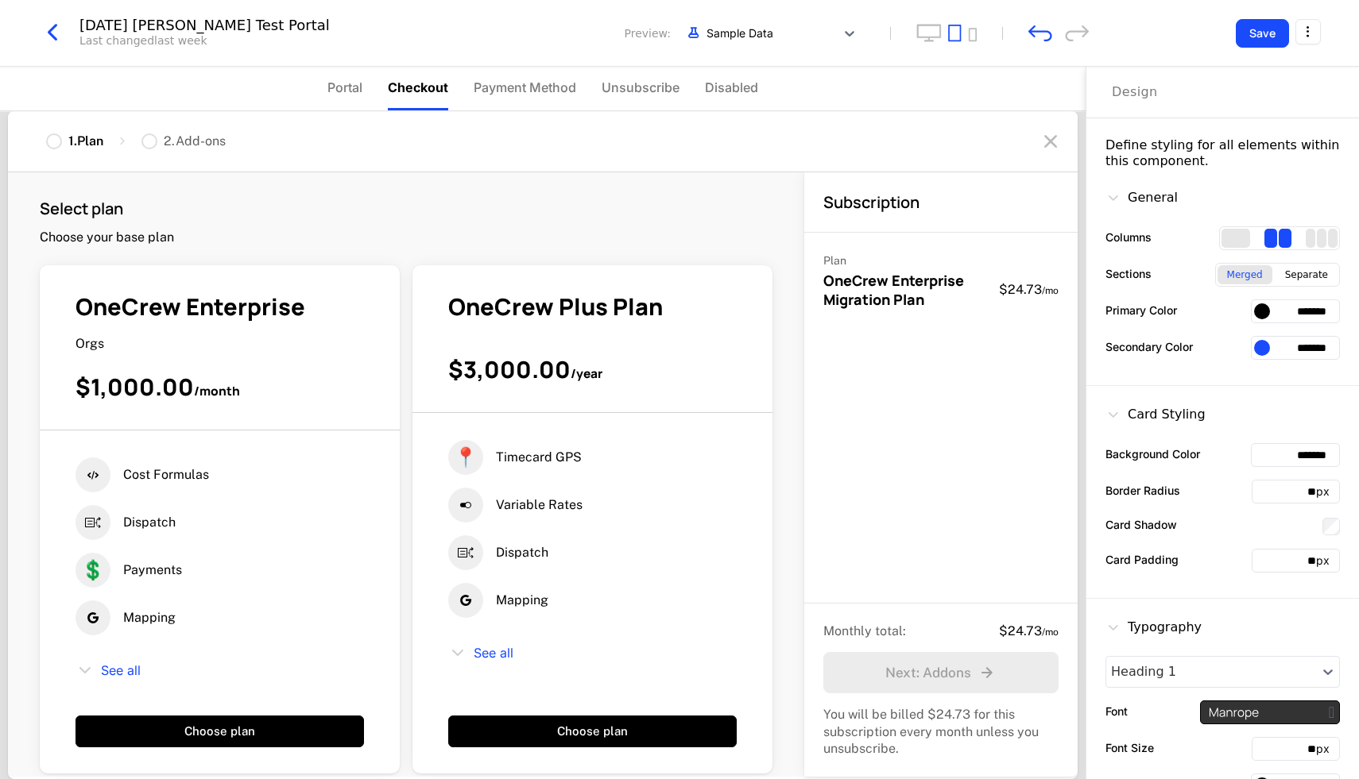
scroll to position [54, 0]
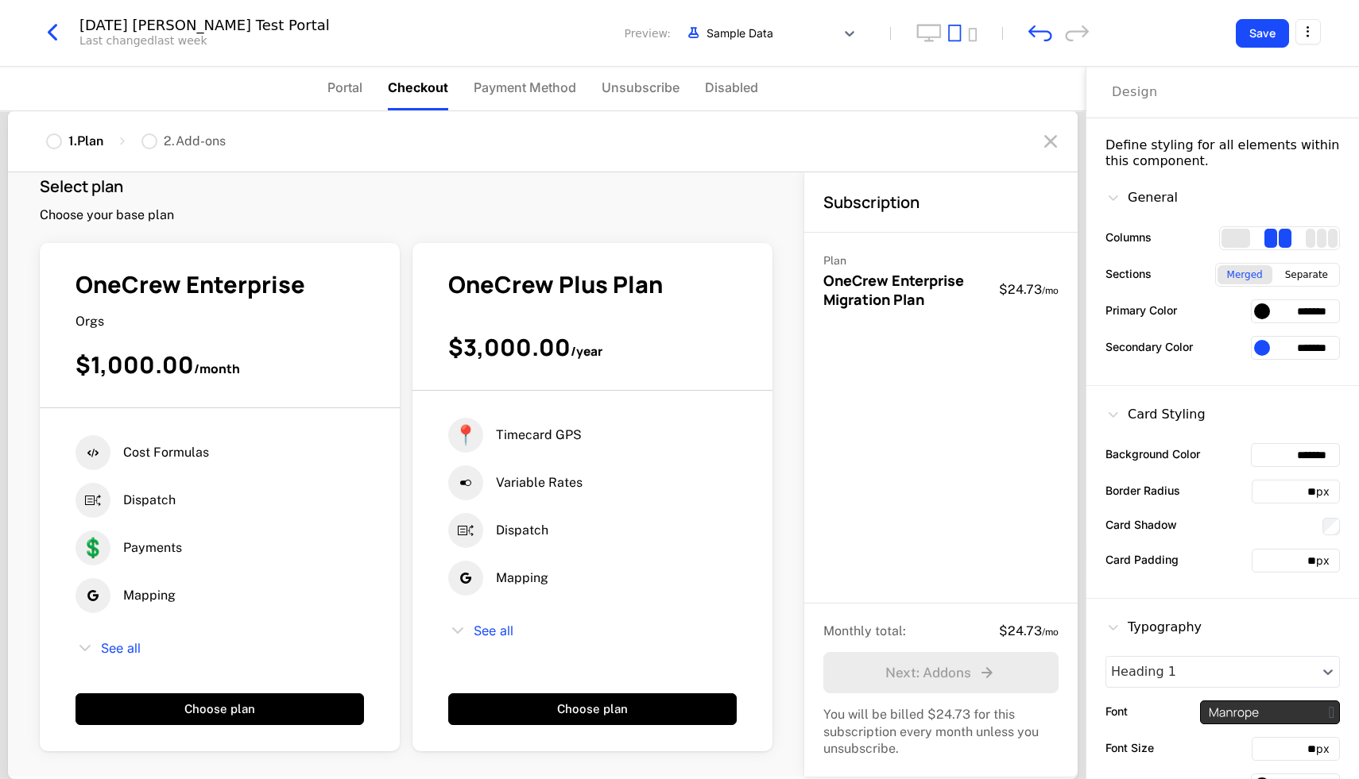
click at [525, 87] on span "Payment Method" at bounding box center [525, 87] width 103 height 19
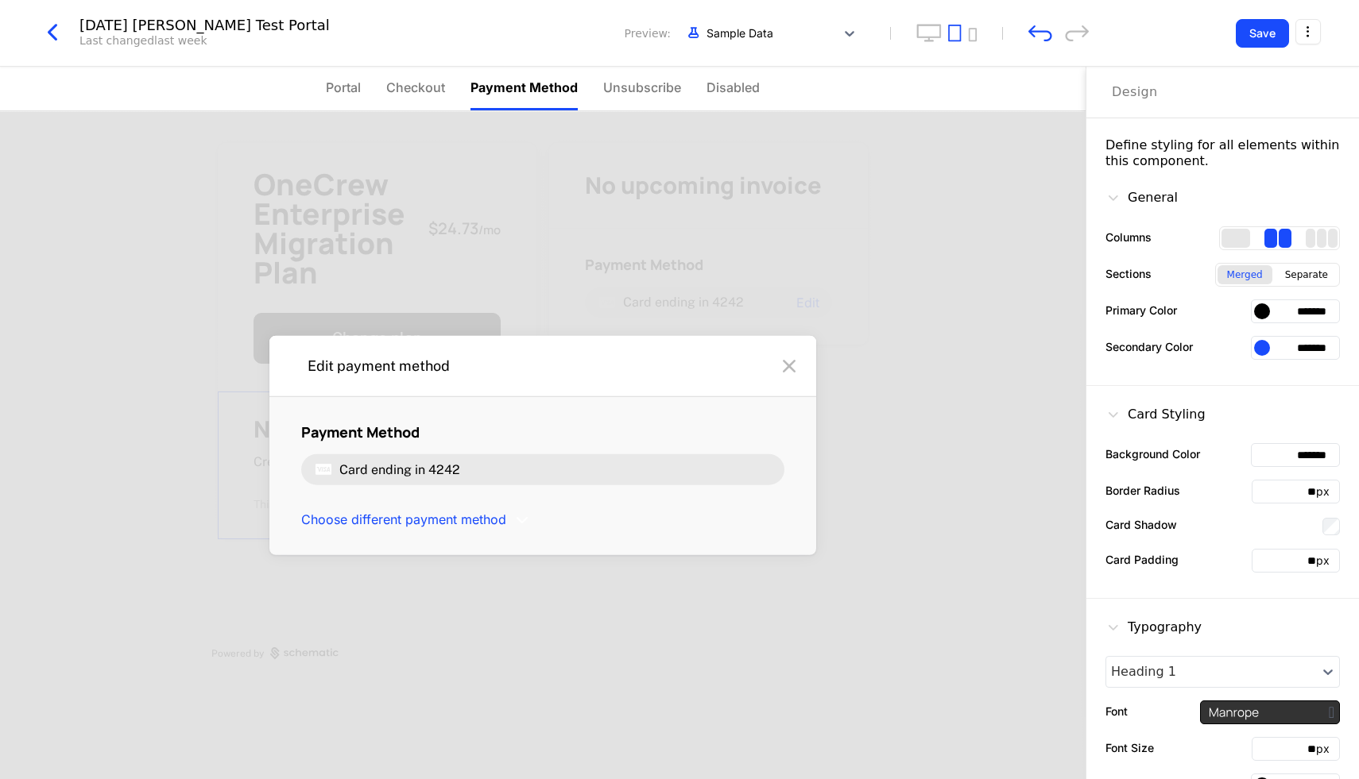
click at [663, 93] on span "Unsubscribe" at bounding box center [642, 87] width 78 height 19
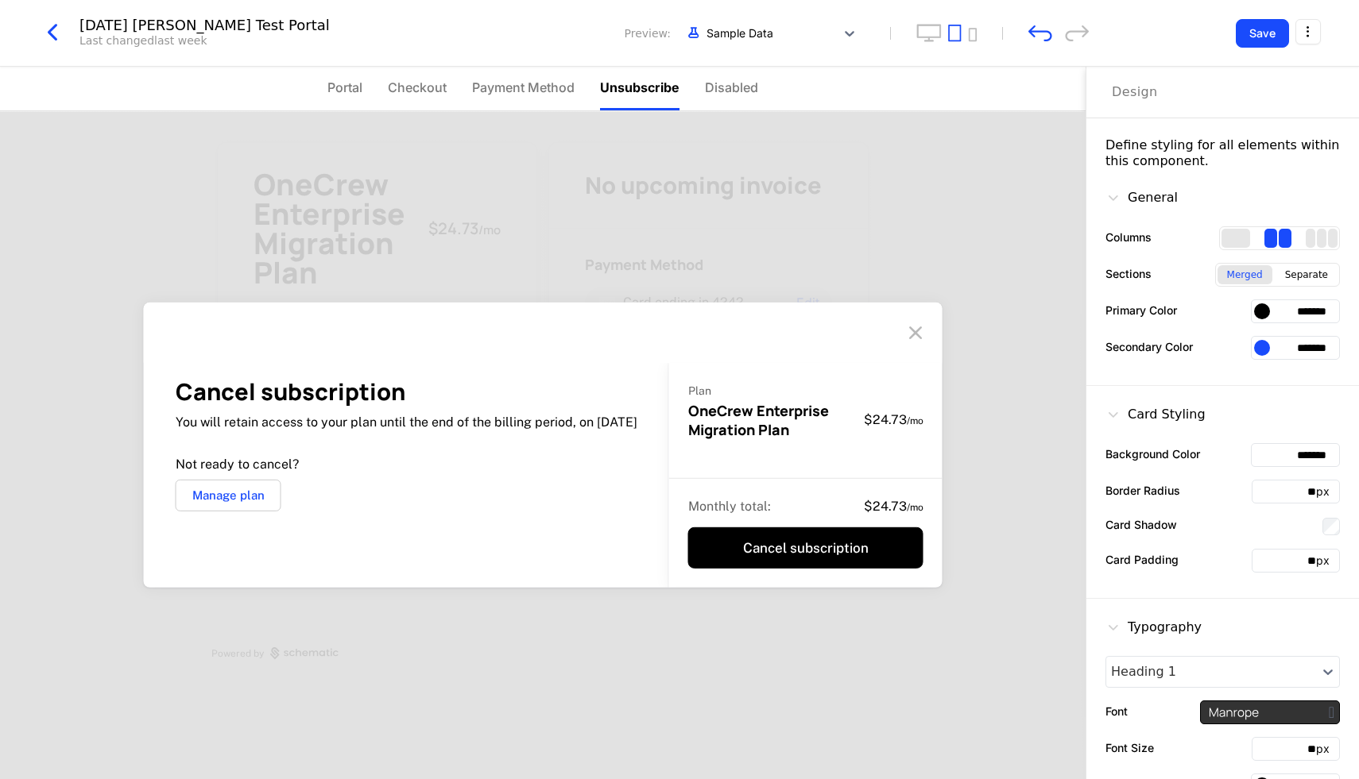
click at [733, 93] on span "Disabled" at bounding box center [731, 87] width 53 height 19
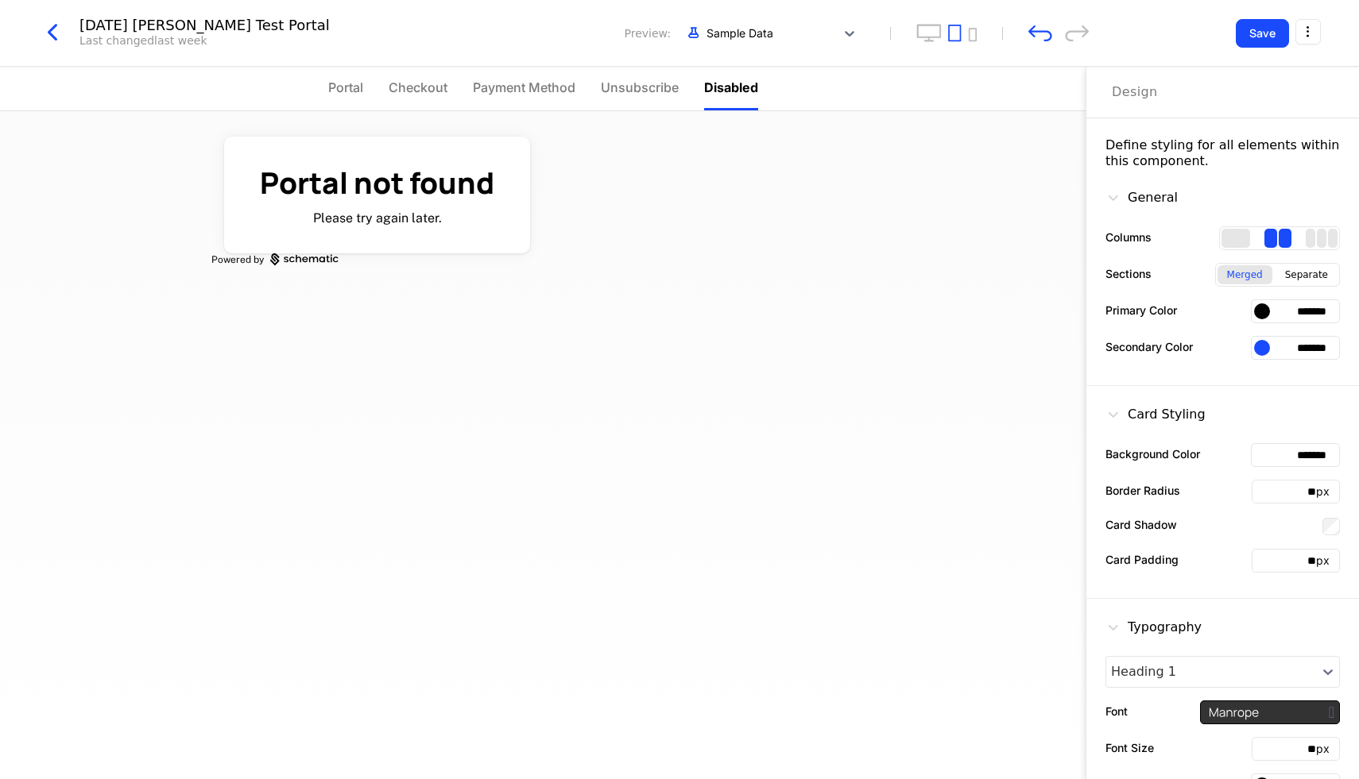
click at [636, 93] on span "Unsubscribe" at bounding box center [640, 87] width 78 height 19
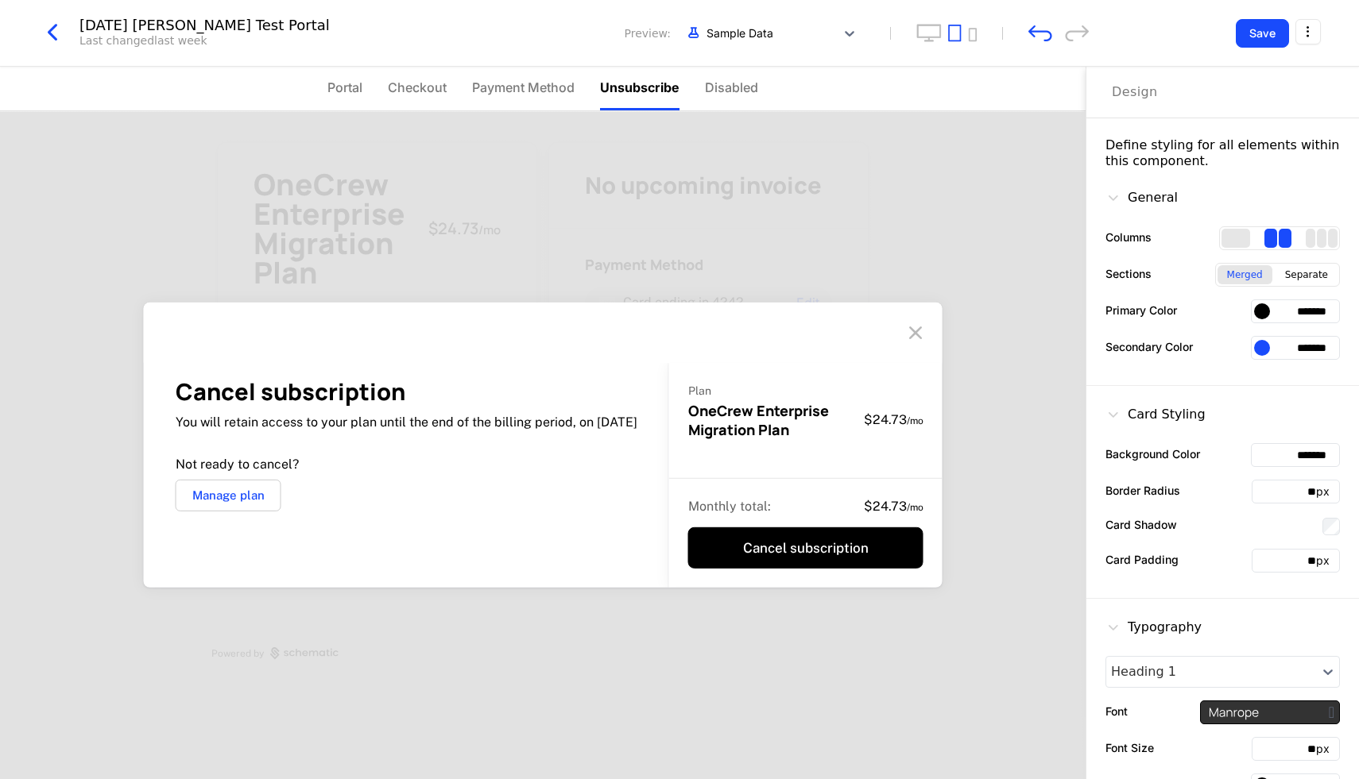
click at [551, 93] on span "Payment Method" at bounding box center [523, 87] width 103 height 19
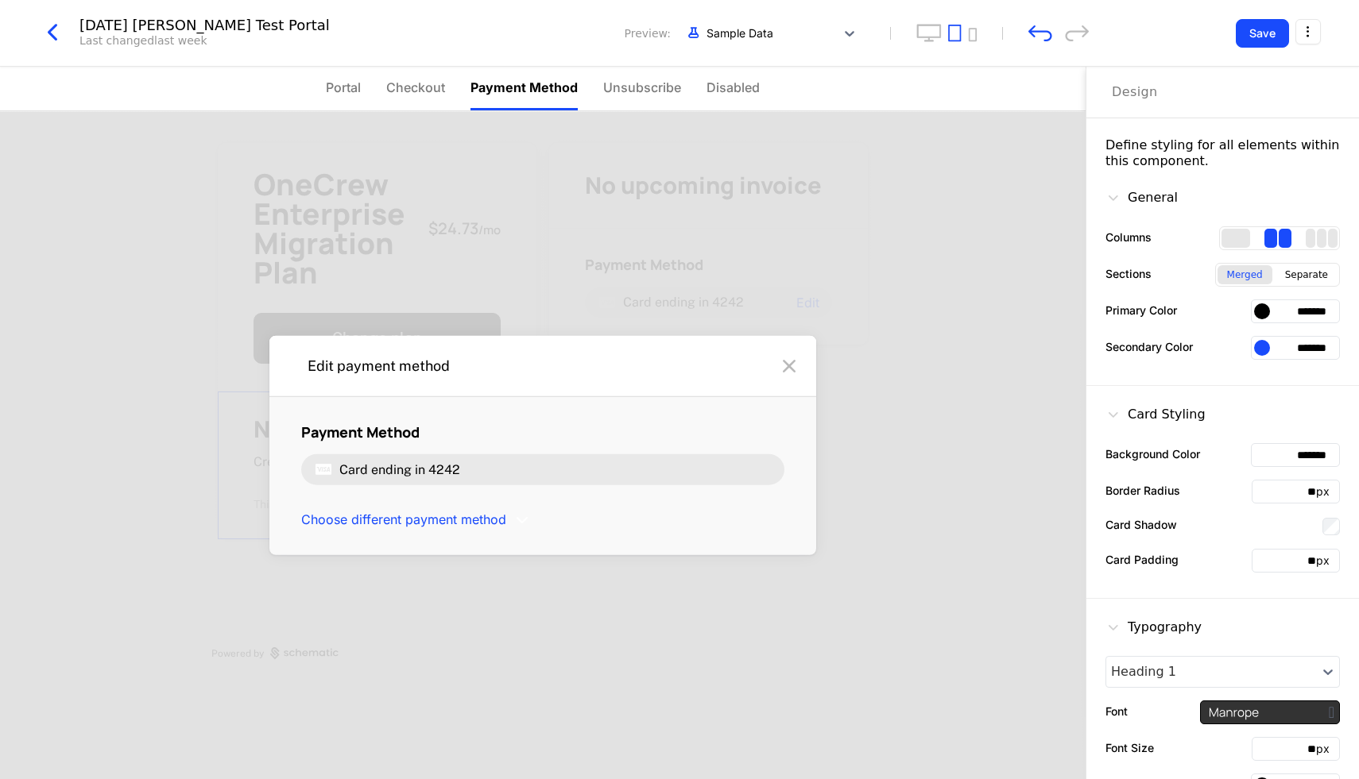
click at [410, 101] on li "Checkout" at bounding box center [415, 89] width 59 height 44
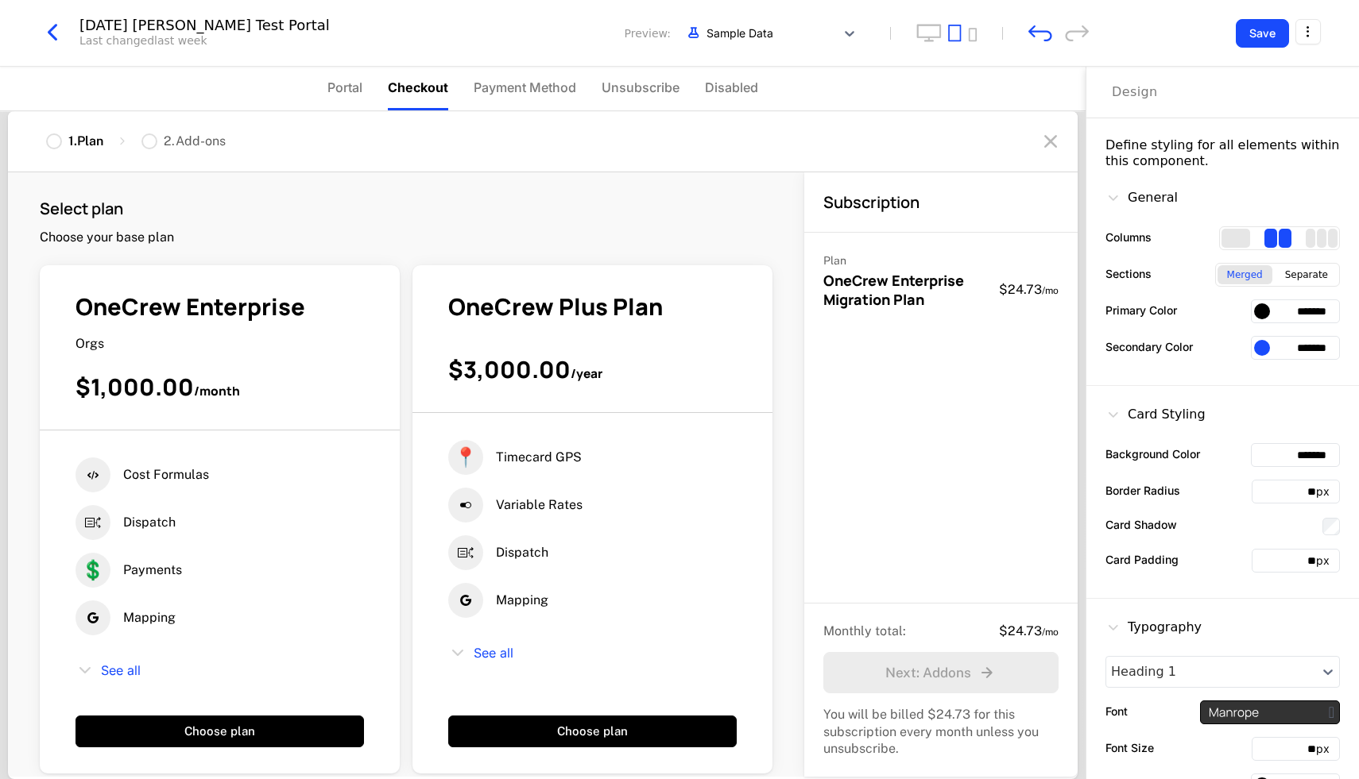
click at [726, 462] on div "OneCrew Enterprise Orgs $1,000.00 / month Cost Formulas Dispatch 💲 Payments Map…" at bounding box center [406, 519] width 733 height 509
click at [625, 271] on div "OneCrew Enterprise Orgs $1,000.00 / month Cost Formulas Dispatch 💲 Payments Map…" at bounding box center [406, 519] width 733 height 509
